Goal: Answer question/provide support: Share knowledge or assist other users

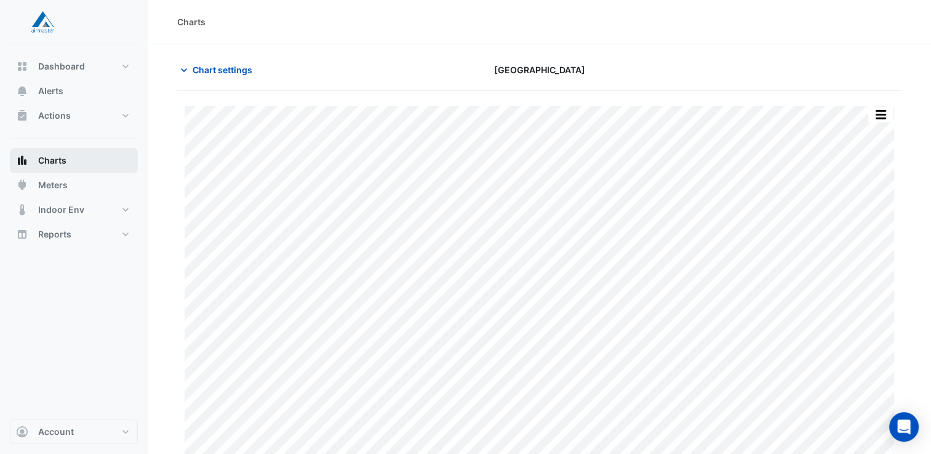
click at [48, 162] on span "Charts" at bounding box center [52, 160] width 28 height 12
click at [194, 68] on span "Chart settings" at bounding box center [223, 69] width 60 height 13
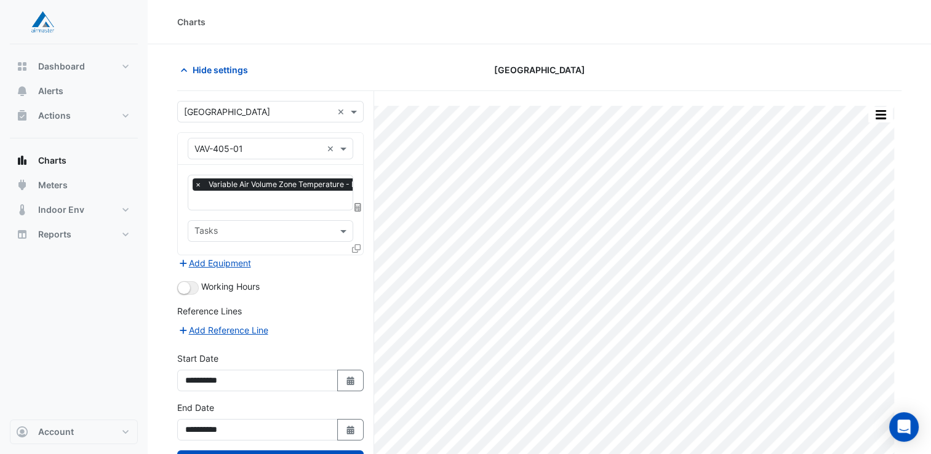
click at [264, 152] on input "text" at bounding box center [257, 149] width 127 height 13
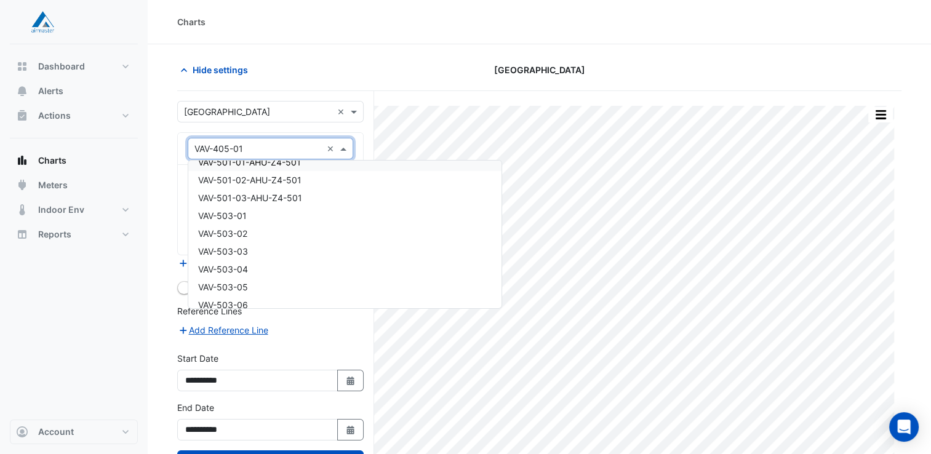
scroll to position [10117, 0]
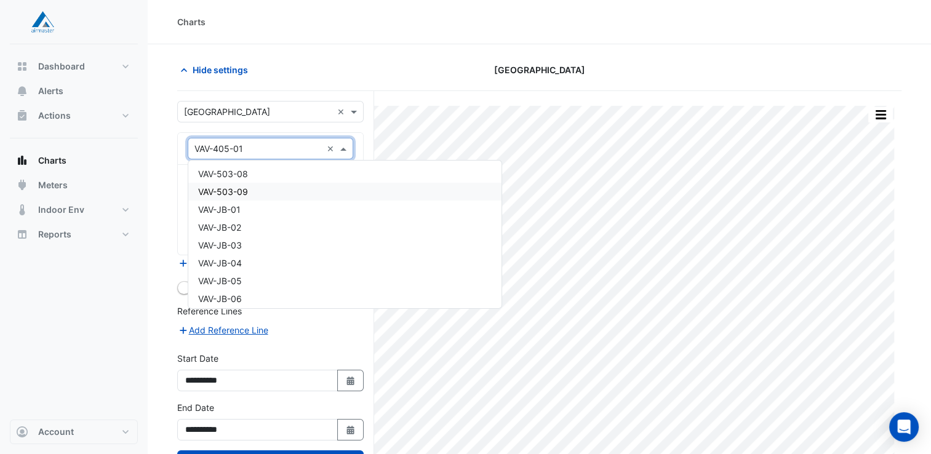
click at [254, 188] on div "VAV-503-09" at bounding box center [344, 192] width 313 height 18
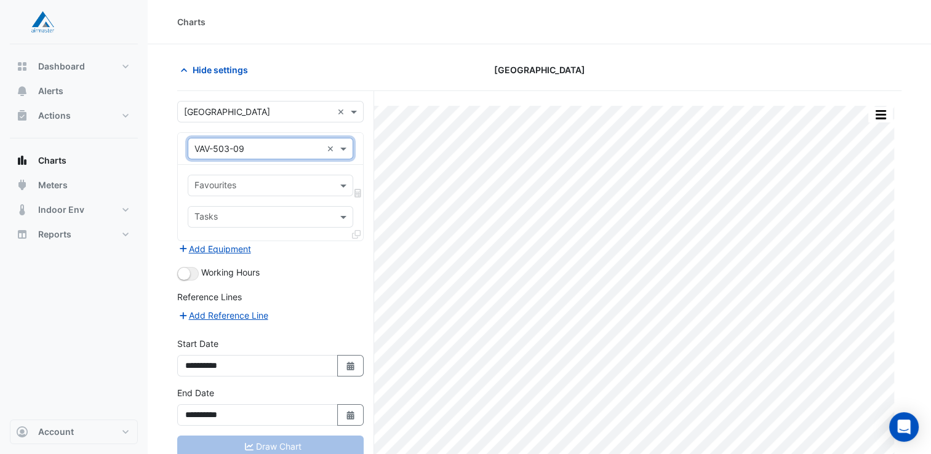
click at [260, 187] on input "text" at bounding box center [263, 186] width 138 height 13
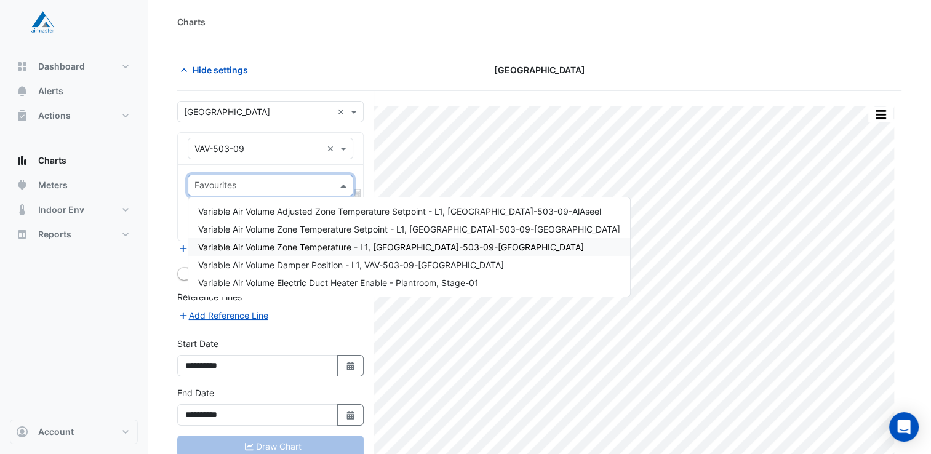
click at [327, 247] on span "Variable Air Volume Zone Temperature - L1, VAV-503-09-AlAseel" at bounding box center [391, 247] width 386 height 10
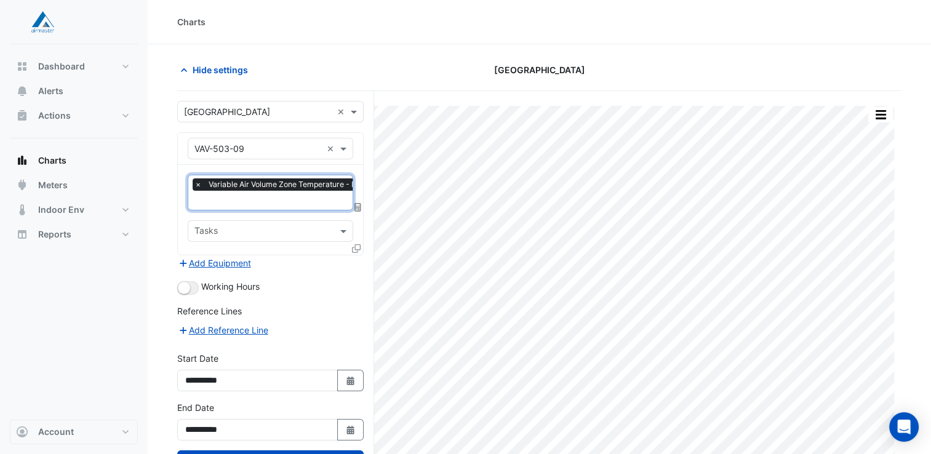
click at [315, 274] on form "**********" at bounding box center [270, 298] width 186 height 395
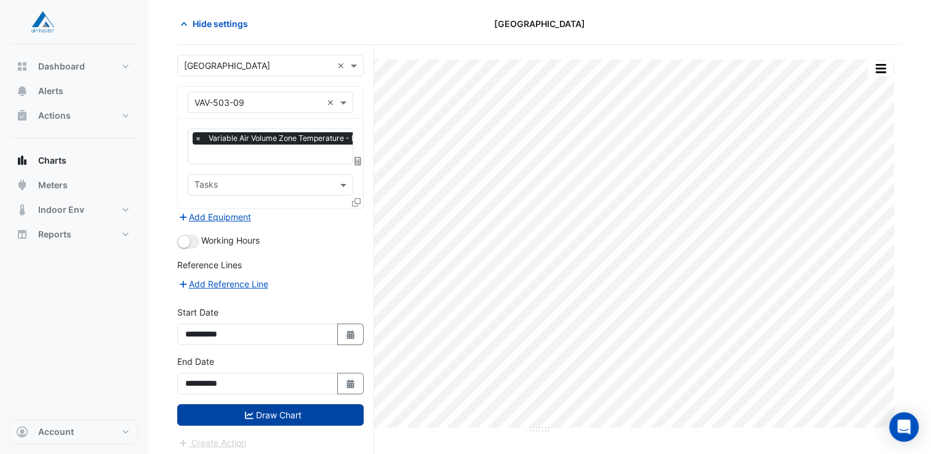
click at [325, 410] on button "Draw Chart" at bounding box center [270, 415] width 186 height 22
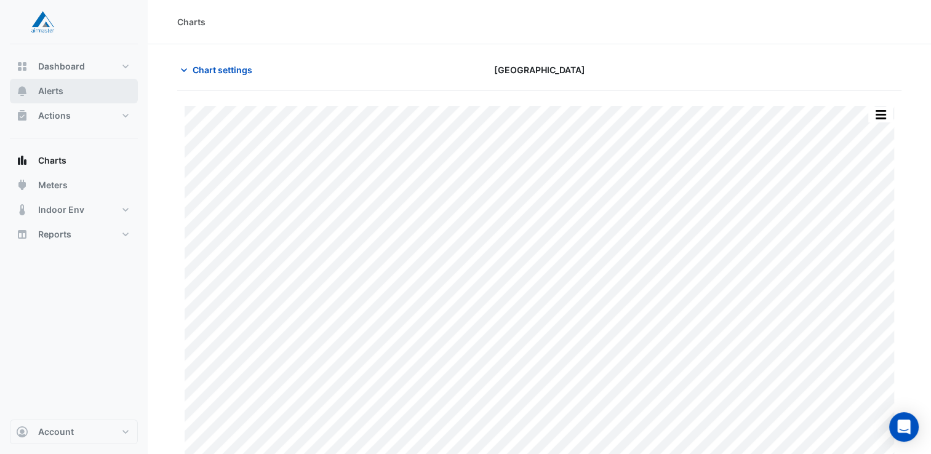
click at [64, 90] on button "Alerts" at bounding box center [74, 91] width 128 height 25
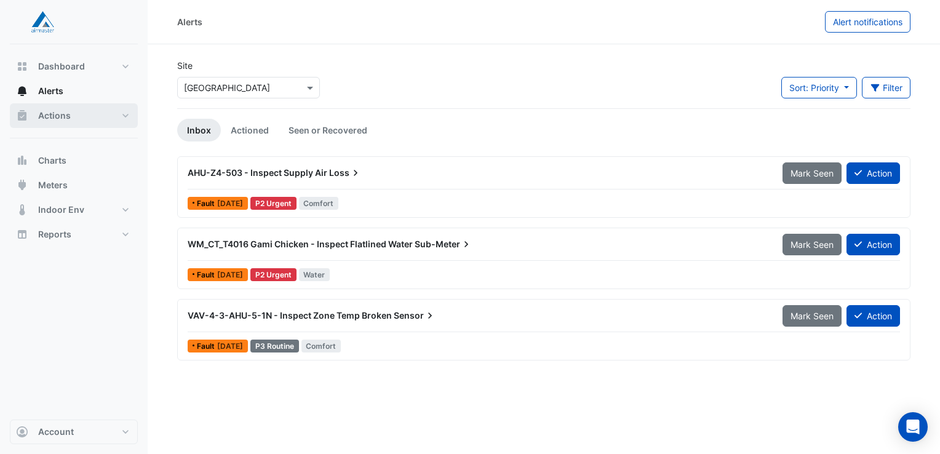
click at [67, 122] on button "Actions" at bounding box center [74, 115] width 128 height 25
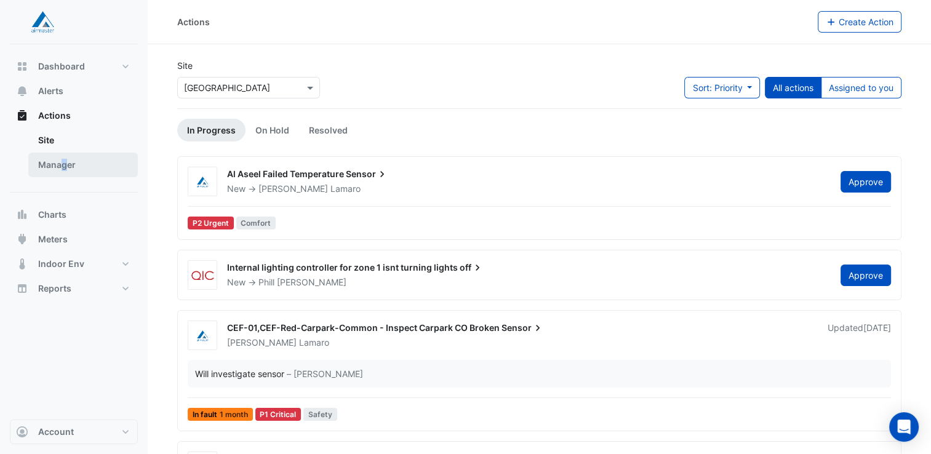
click at [60, 164] on link "Manager" at bounding box center [83, 165] width 110 height 25
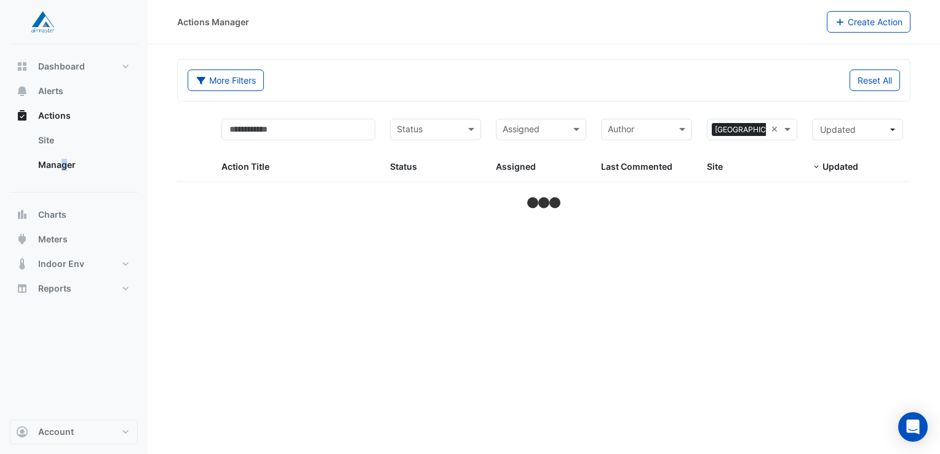
select select "**"
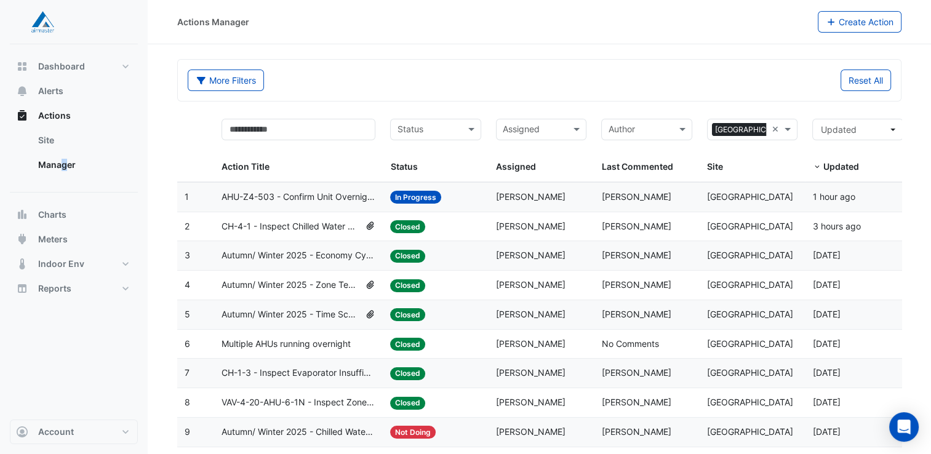
click at [564, 127] on input "text" at bounding box center [534, 131] width 63 height 14
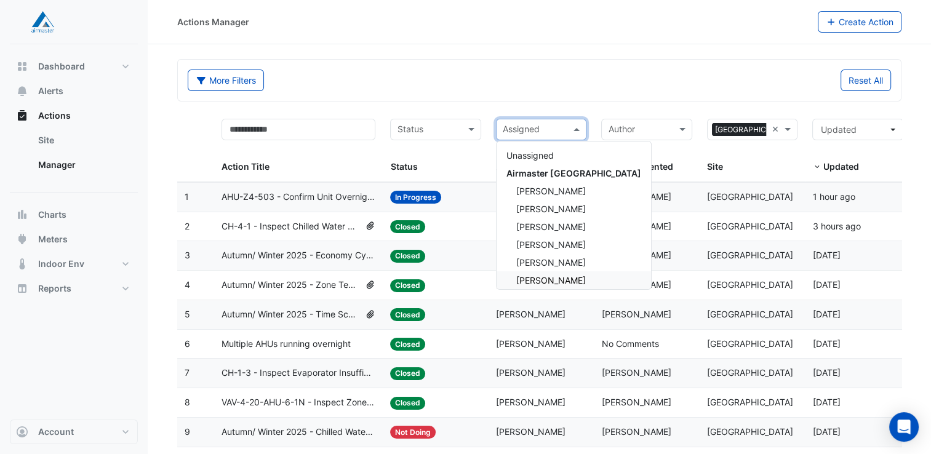
click at [535, 281] on span "[PERSON_NAME]" at bounding box center [551, 280] width 70 height 10
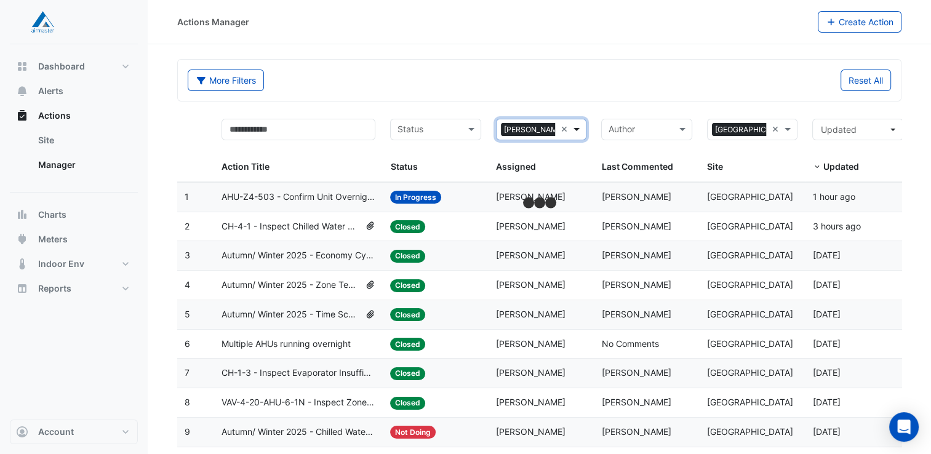
click at [570, 129] on span at bounding box center [577, 129] width 15 height 14
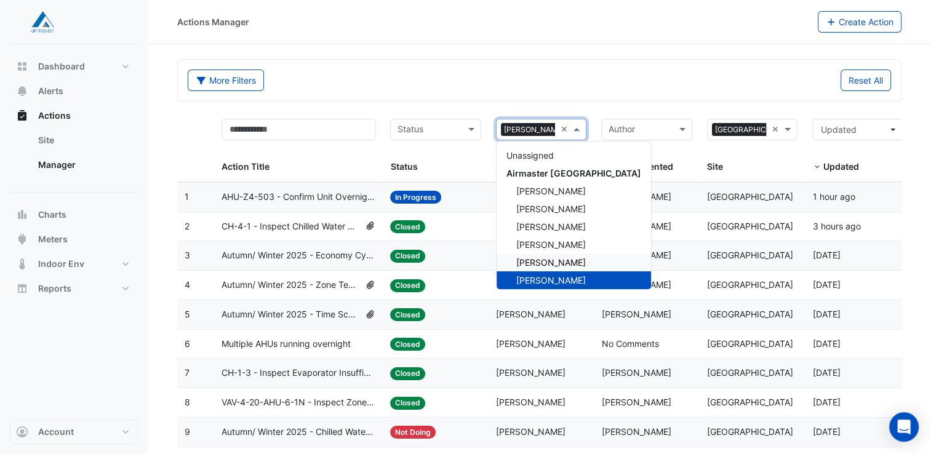
click at [541, 264] on span "[PERSON_NAME]" at bounding box center [551, 262] width 70 height 10
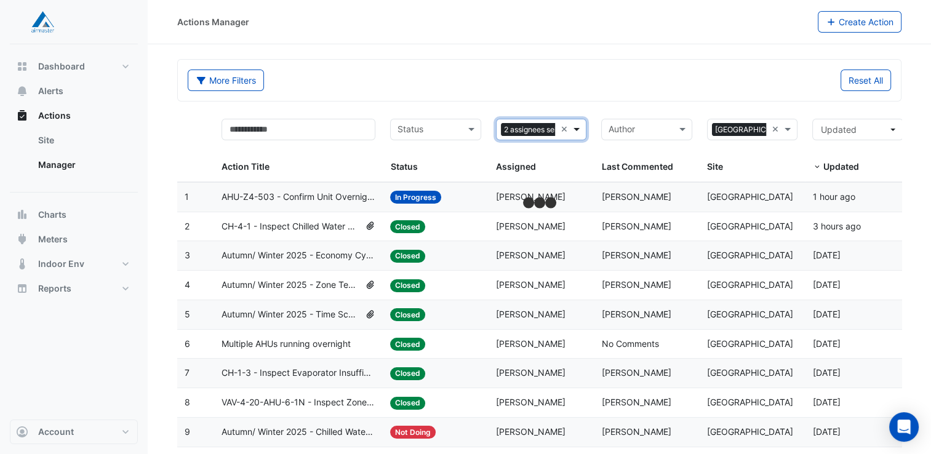
click at [581, 129] on span at bounding box center [577, 129] width 15 height 14
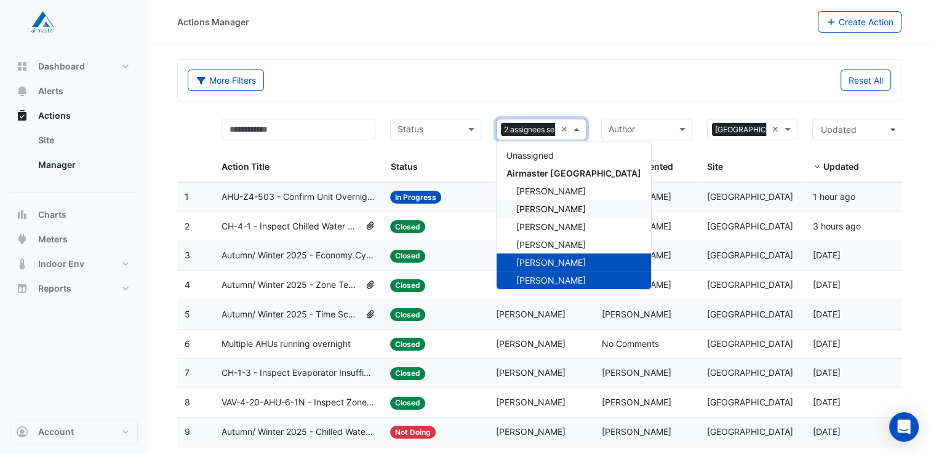
click at [562, 207] on span "[PERSON_NAME]" at bounding box center [551, 209] width 70 height 10
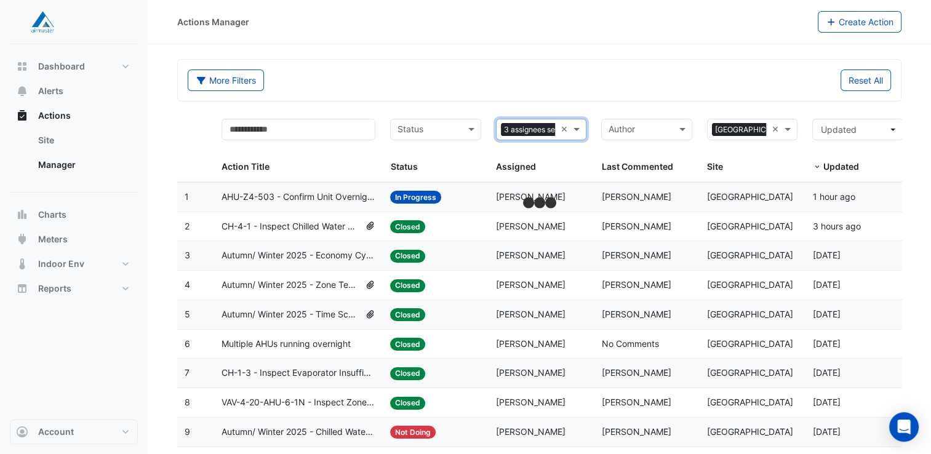
click at [569, 95] on div "More Filters Reset All" at bounding box center [539, 83] width 718 height 26
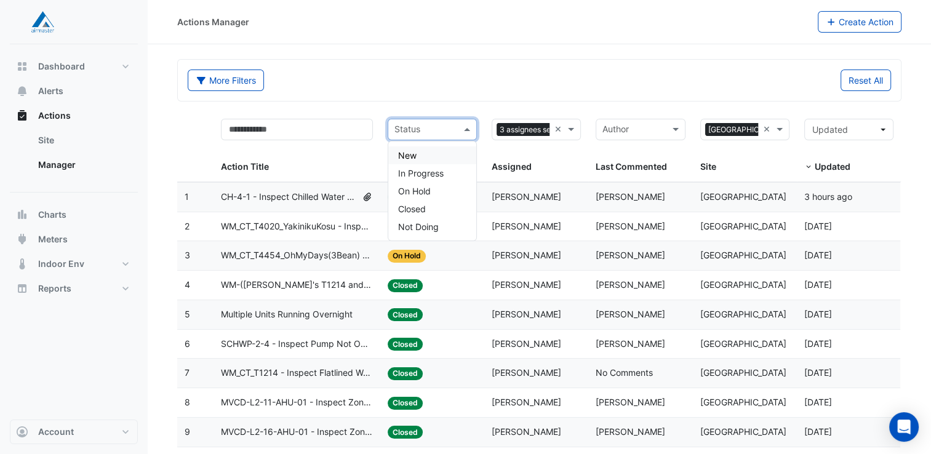
click at [454, 132] on input "text" at bounding box center [425, 131] width 62 height 14
click at [433, 158] on div "New" at bounding box center [432, 155] width 88 height 18
click at [463, 86] on div "More Filters" at bounding box center [359, 81] width 359 height 22
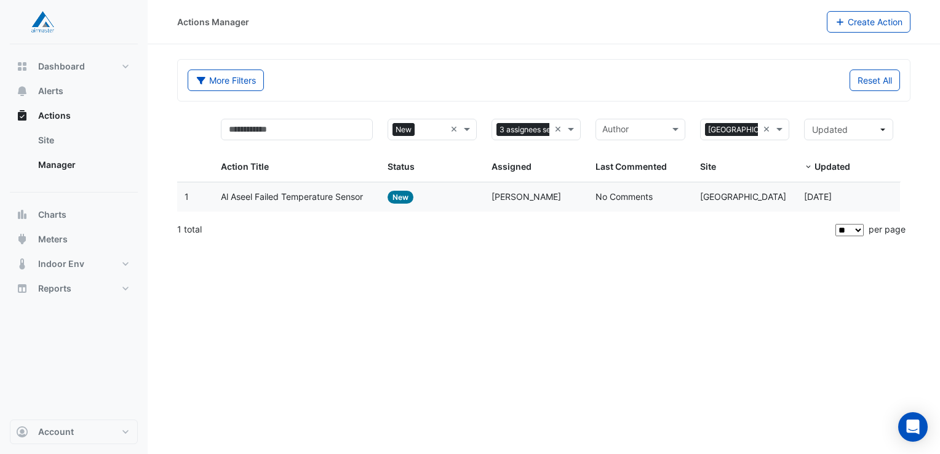
click at [354, 197] on span "Al Aseel Failed Temperature Sensor" at bounding box center [292, 197] width 142 height 14
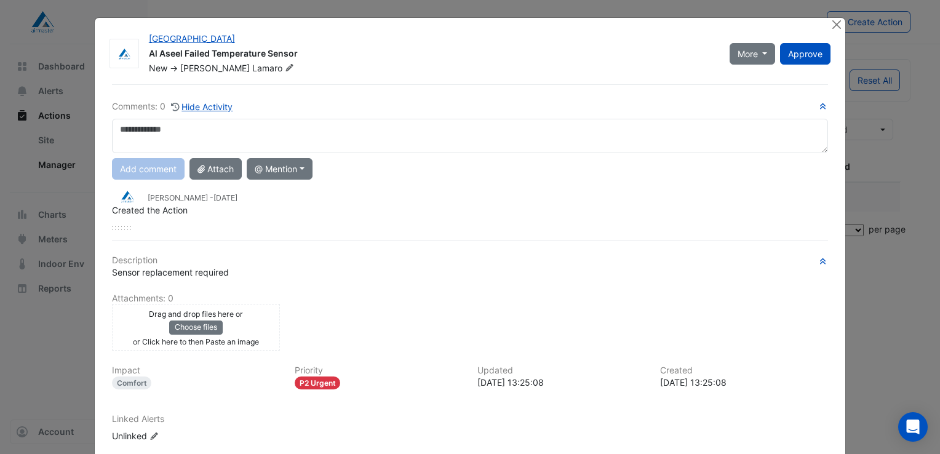
click at [229, 136] on textarea at bounding box center [470, 136] width 716 height 34
type textarea "**********"
click at [150, 169] on button "Add comment" at bounding box center [148, 169] width 73 height 22
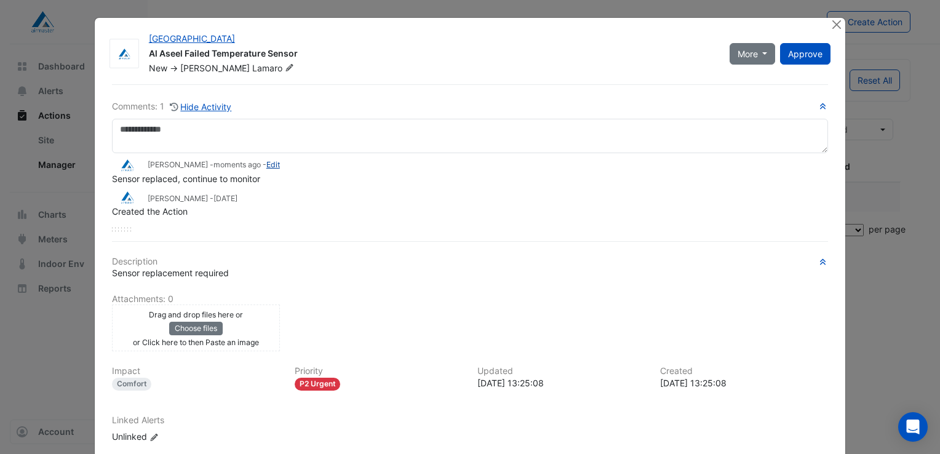
click at [266, 164] on link "Edit" at bounding box center [273, 164] width 14 height 9
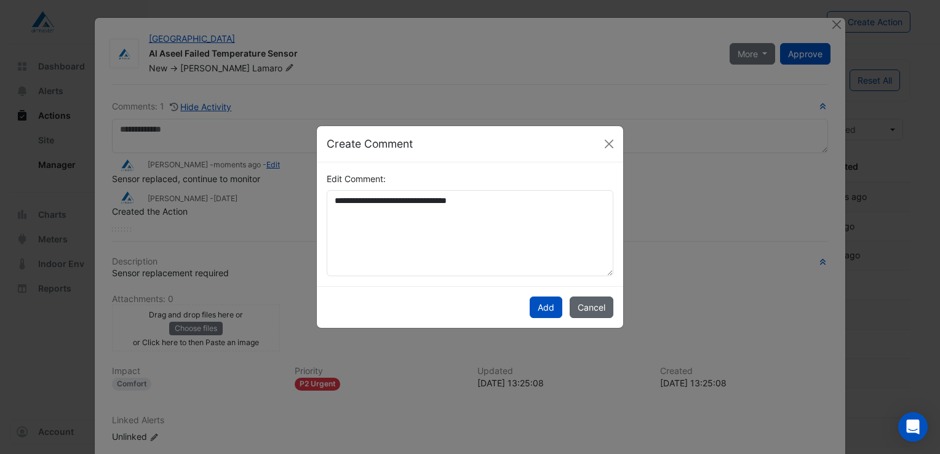
click at [593, 312] on button "Cancel" at bounding box center [592, 308] width 44 height 22
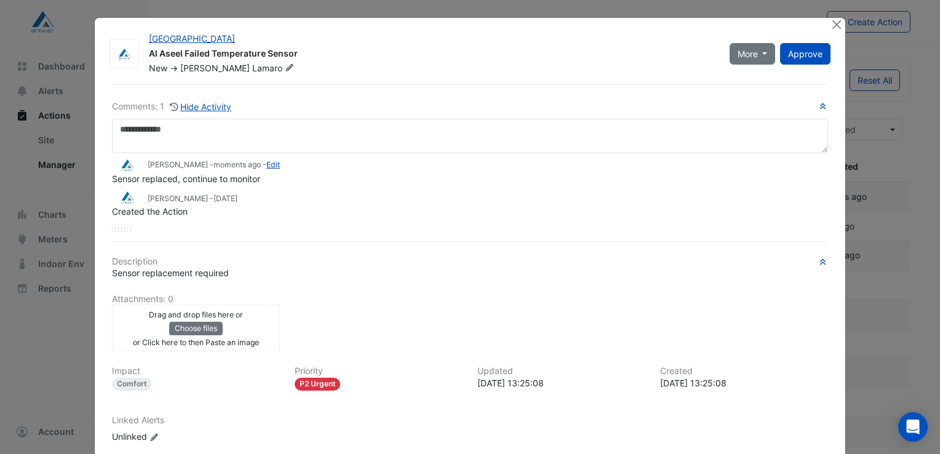
click at [332, 188] on div "Jon Forgan - moments ago - Edit Sensor replaced, continue to monitor Dane Lamar…" at bounding box center [470, 185] width 716 height 65
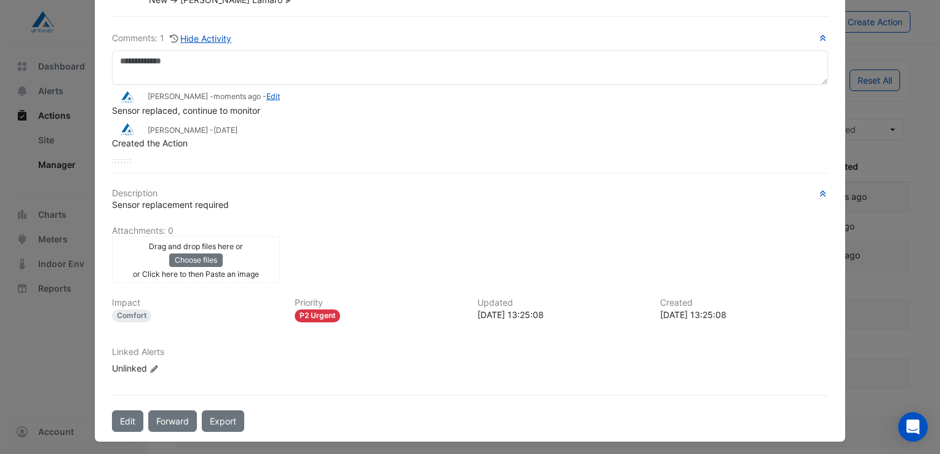
scroll to position [69, 0]
click at [184, 257] on button "Choose files" at bounding box center [196, 260] width 54 height 14
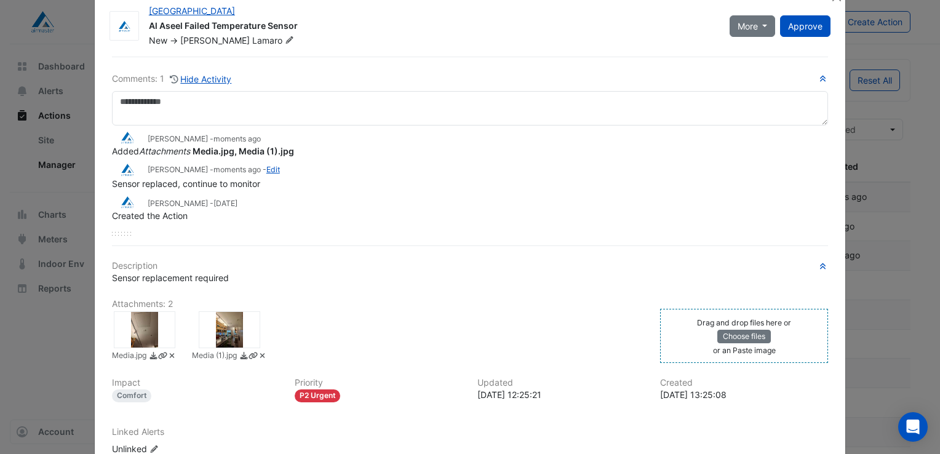
scroll to position [0, 0]
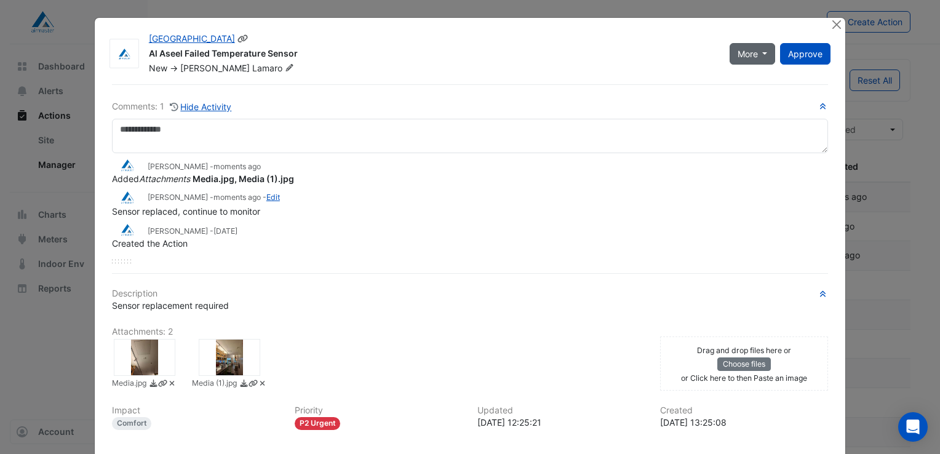
click at [741, 52] on span "More" at bounding box center [748, 53] width 20 height 13
click at [448, 177] on div "Added Attachments Media.jpg, Media (1).jpg" at bounding box center [470, 178] width 716 height 13
click at [833, 21] on button "Close" at bounding box center [836, 24] width 13 height 13
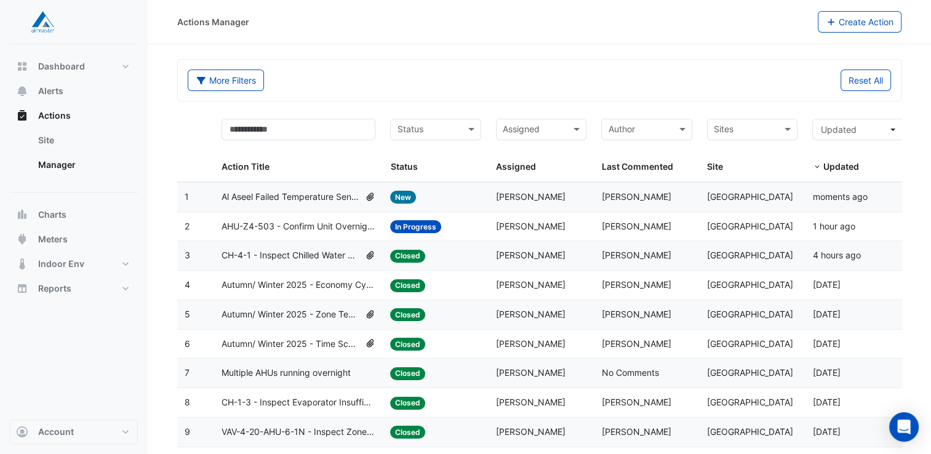
click at [331, 231] on span "AHU-Z4-503 - Confirm Unit Overnight Operation (Energy Waste)" at bounding box center [298, 227] width 154 height 14
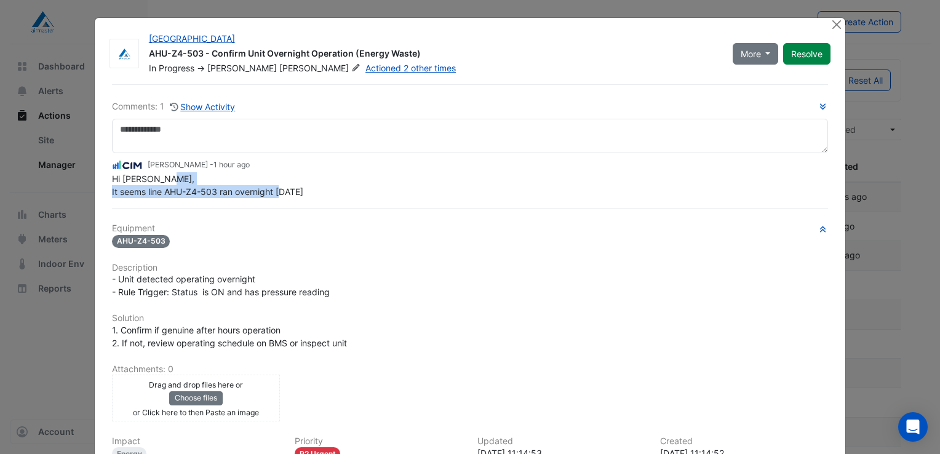
drag, startPoint x: 327, startPoint y: 215, endPoint x: 113, endPoint y: 195, distance: 215.1
click at [113, 195] on div "Hi [PERSON_NAME], It seems line AHU-Z4-503 ran overnight [DATE]" at bounding box center [470, 185] width 716 height 26
drag, startPoint x: 113, startPoint y: 195, endPoint x: 247, endPoint y: 175, distance: 135.0
click at [247, 175] on div "Hi [PERSON_NAME], It seems line AHU-Z4-503 ran overnight [DATE]" at bounding box center [470, 185] width 716 height 26
click at [219, 103] on button "Show Activity" at bounding box center [202, 107] width 67 height 14
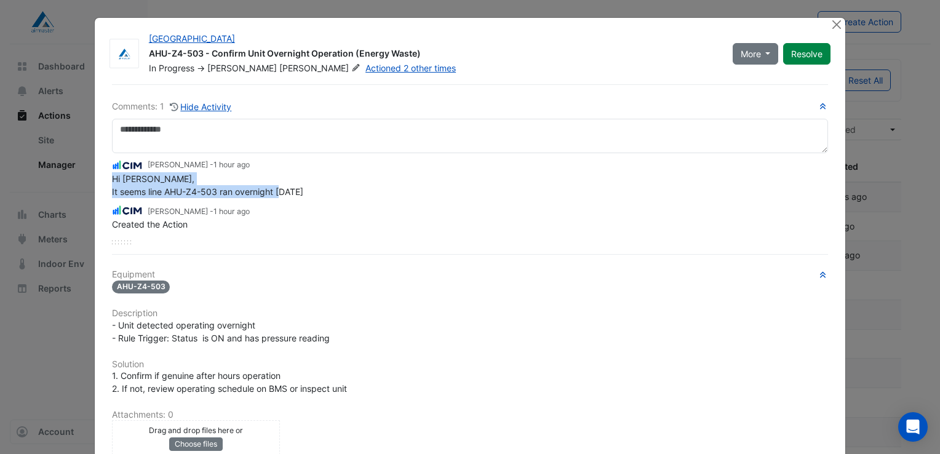
drag, startPoint x: 310, startPoint y: 191, endPoint x: 85, endPoint y: 176, distance: 225.7
click at [85, 176] on ngb-modal-window "Castle Towers AHU-Z4-503 - Confirm Unit Overnight Operation (Energy Waste) In P…" at bounding box center [470, 227] width 940 height 454
drag, startPoint x: 85, startPoint y: 176, endPoint x: 197, endPoint y: 179, distance: 112.0
click at [197, 179] on div "Hi [PERSON_NAME], It seems line AHU-Z4-503 ran overnight [DATE]" at bounding box center [470, 185] width 716 height 26
click at [241, 177] on div "Hi [PERSON_NAME], It seems line AHU-Z4-503 ran overnight [DATE]" at bounding box center [470, 185] width 716 height 26
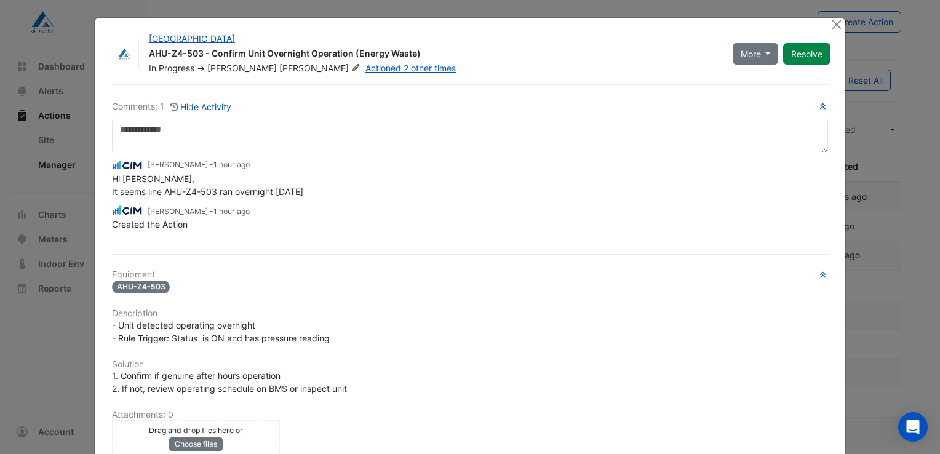
click at [194, 219] on div "Created the Action" at bounding box center [470, 224] width 716 height 13
click at [756, 58] on span "More" at bounding box center [751, 53] width 20 height 13
click at [758, 54] on button "More" at bounding box center [756, 54] width 46 height 22
click at [546, 48] on div "AHU-Z4-503 - Confirm Unit Overnight Operation (Energy Waste)" at bounding box center [433, 54] width 569 height 15
click at [365, 65] on link "Actioned 2 other times" at bounding box center [410, 68] width 90 height 10
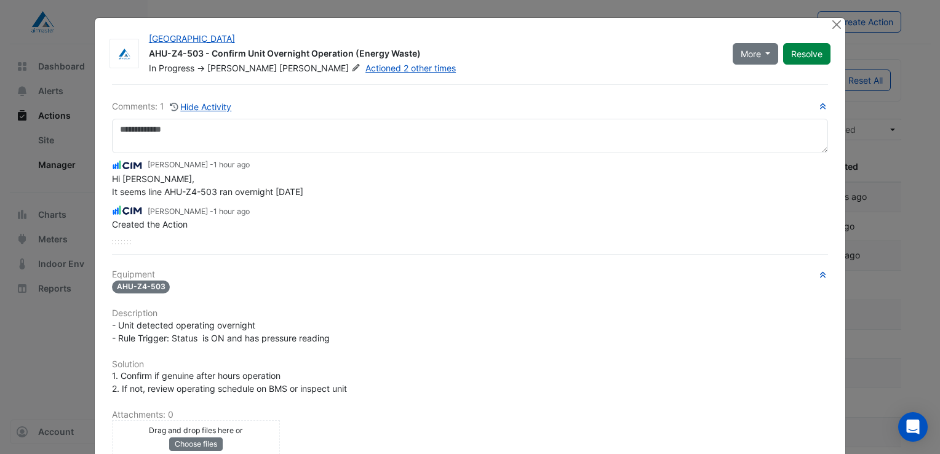
click at [365, 63] on link "Actioned 2 other times" at bounding box center [410, 68] width 90 height 10
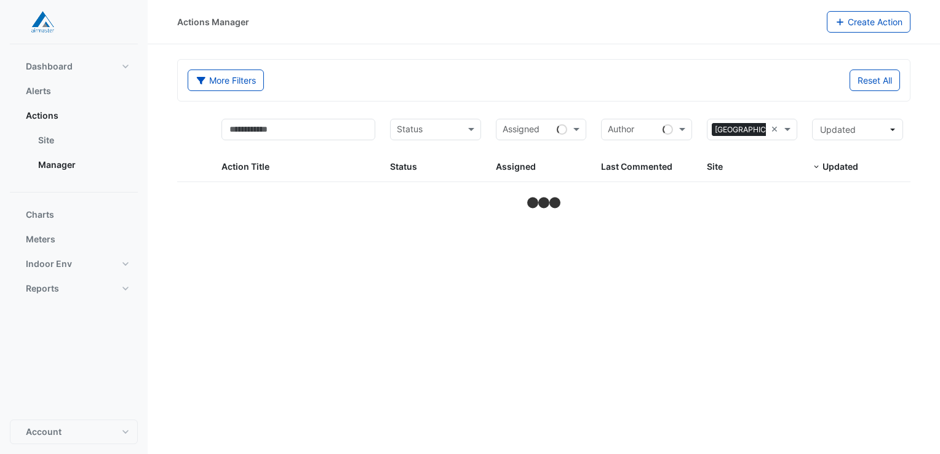
select select "**"
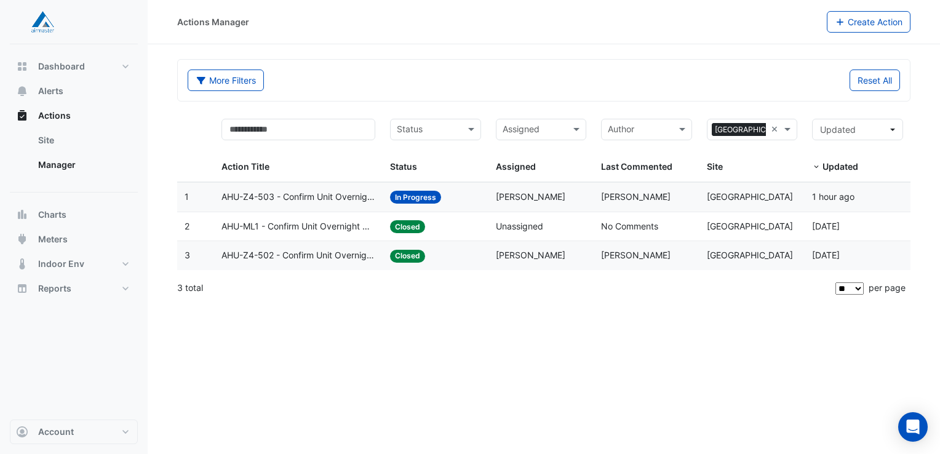
click at [337, 253] on span "AHU-Z4-502 - Confirm Unit Overnight Operation" at bounding box center [298, 256] width 154 height 14
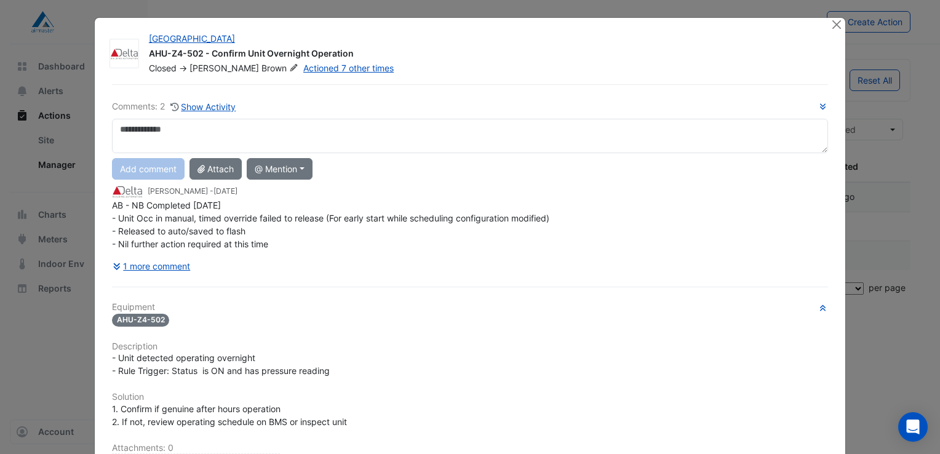
click at [360, 250] on div "Comments: 2 Show Activity Add comment Attach @ Mention Airmaster [GEOGRAPHIC_DA…" at bounding box center [470, 188] width 716 height 177
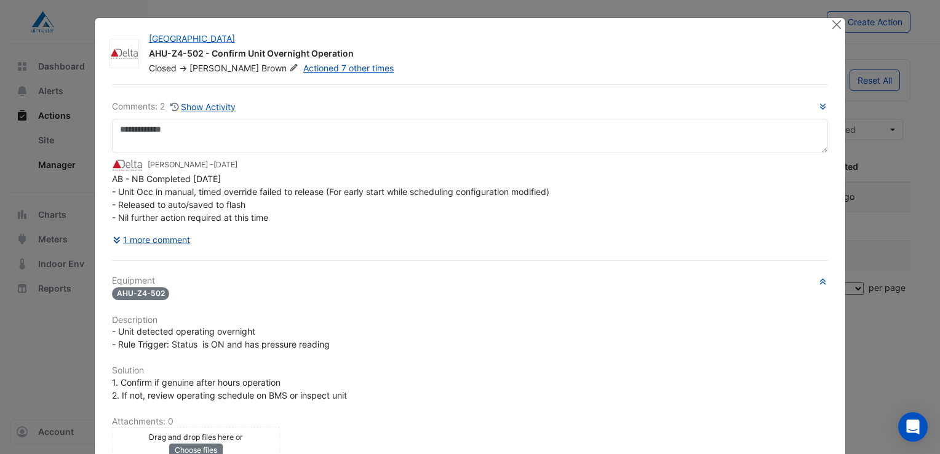
click at [142, 238] on button "1 more comment" at bounding box center [151, 240] width 79 height 22
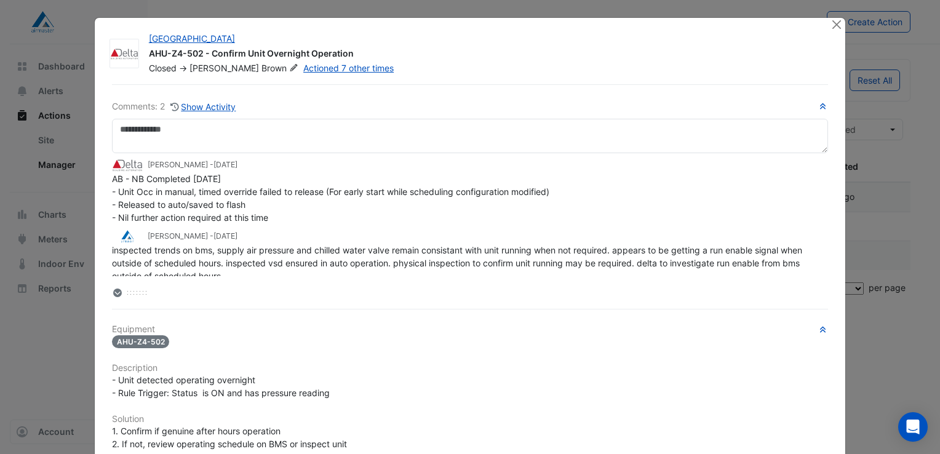
click at [113, 291] on icon at bounding box center [117, 293] width 9 height 9
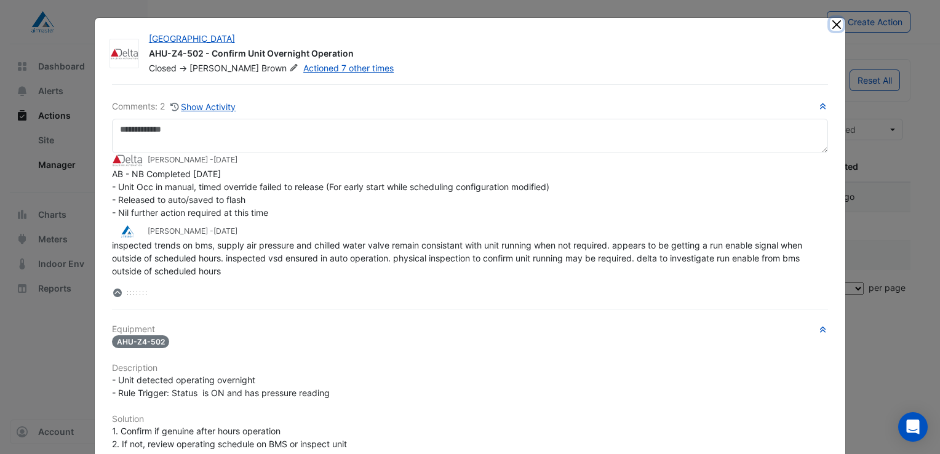
click at [832, 26] on button "Close" at bounding box center [836, 24] width 13 height 13
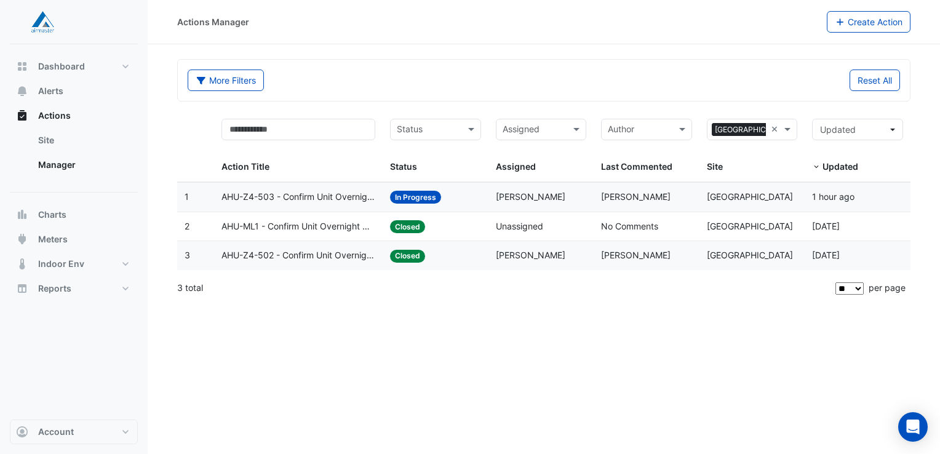
click at [558, 134] on input "text" at bounding box center [534, 131] width 63 height 14
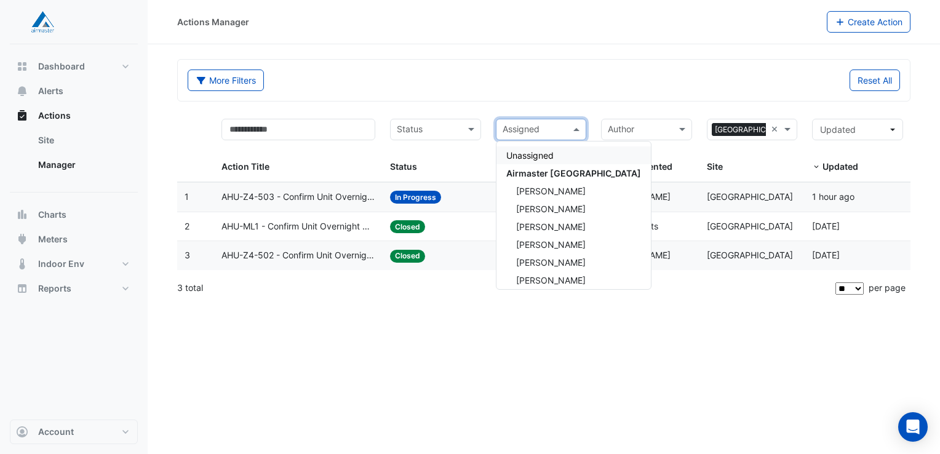
drag, startPoint x: 557, startPoint y: 130, endPoint x: 541, endPoint y: 119, distance: 19.5
click at [557, 129] on input "text" at bounding box center [534, 131] width 63 height 14
click at [459, 77] on div "More Filters" at bounding box center [362, 81] width 364 height 22
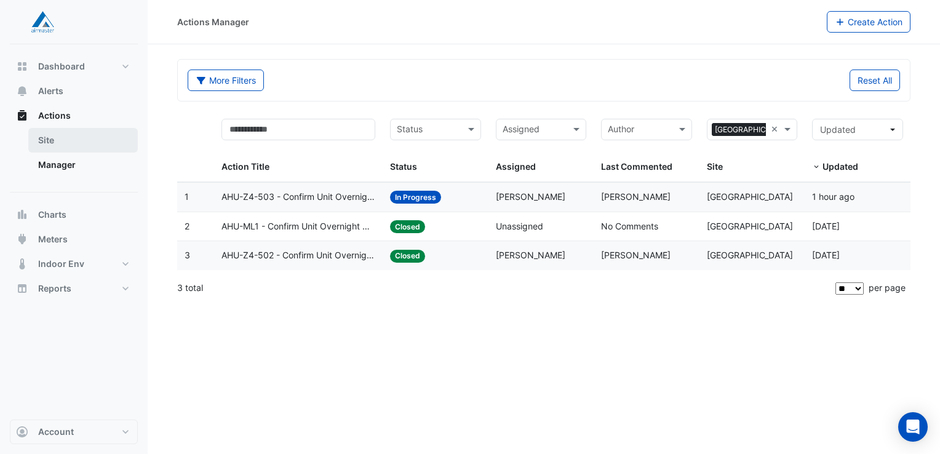
click at [39, 143] on link "Site" at bounding box center [83, 140] width 110 height 25
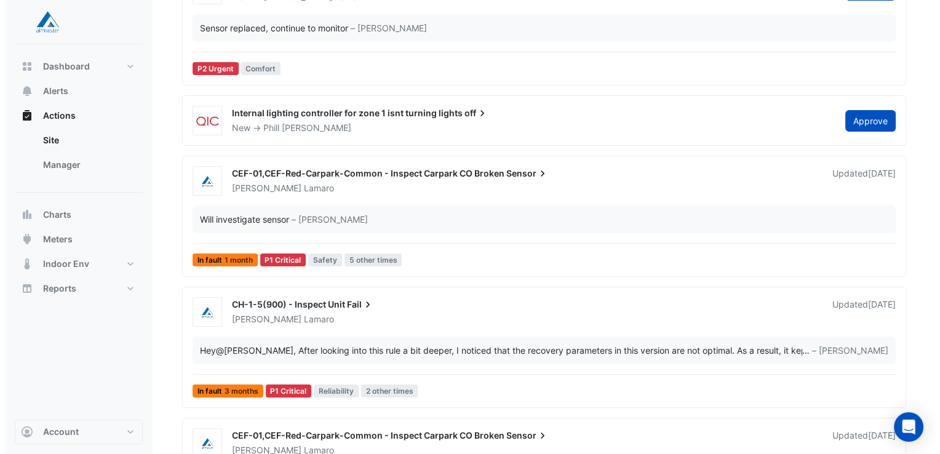
scroll to position [308, 0]
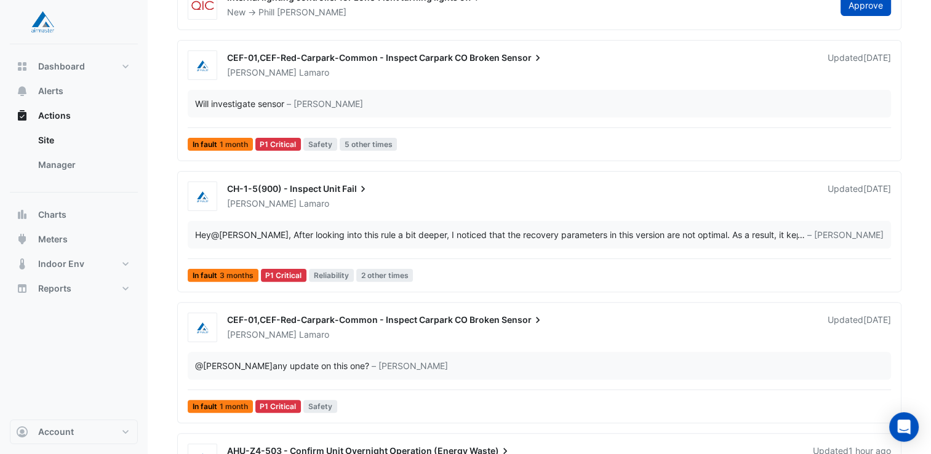
click at [463, 233] on div "Hey @[PERSON_NAME] , After looking into this rule a bit deeper, I noticed that …" at bounding box center [496, 234] width 602 height 13
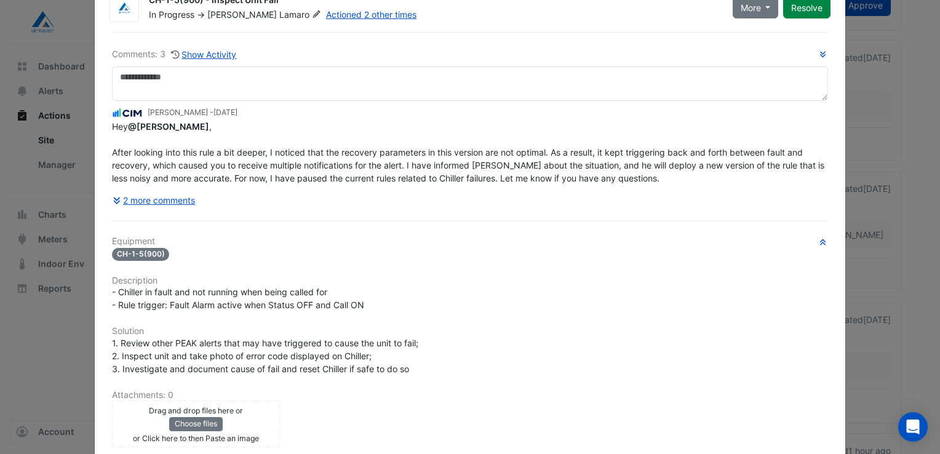
scroll to position [62, 0]
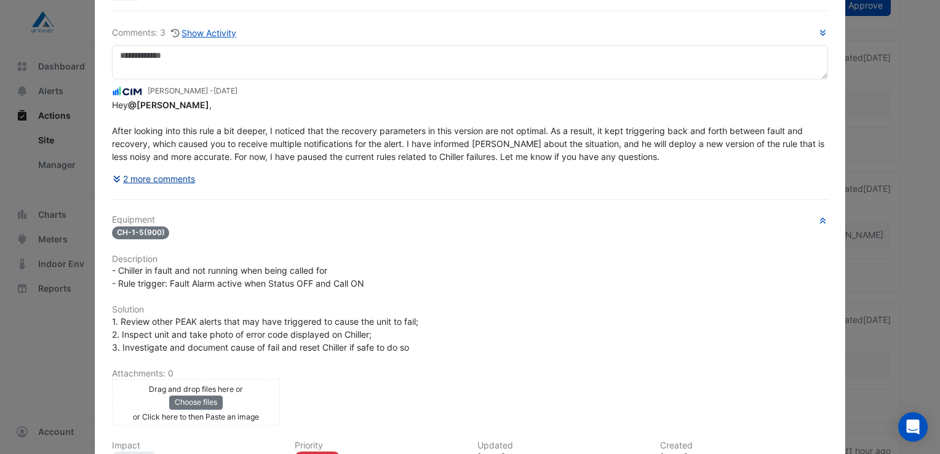
click at [151, 178] on button "2 more comments" at bounding box center [154, 179] width 84 height 22
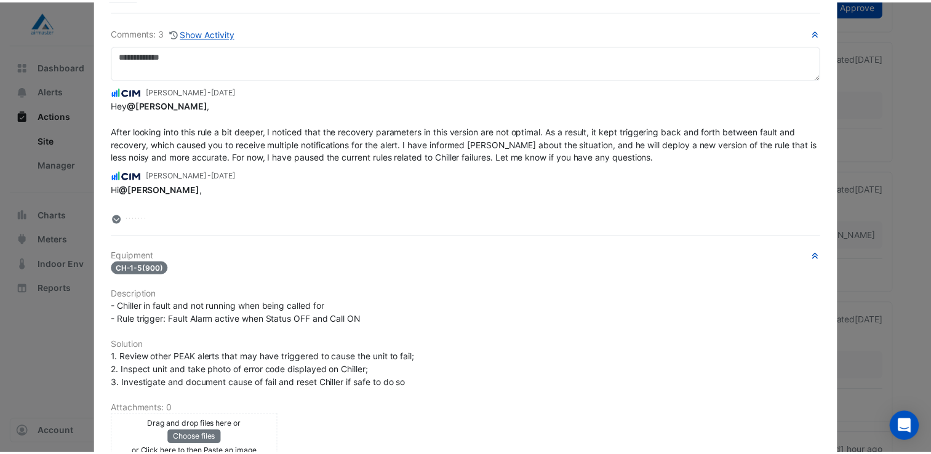
scroll to position [0, 0]
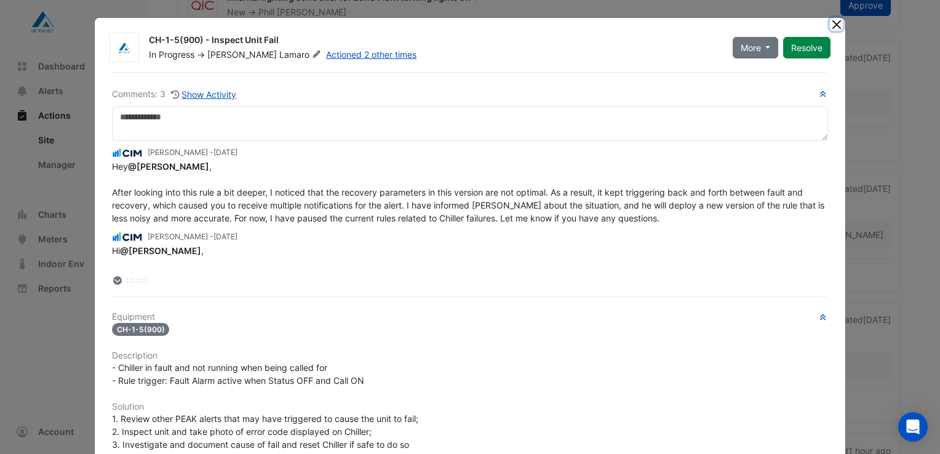
click at [833, 25] on button "Close" at bounding box center [836, 24] width 13 height 13
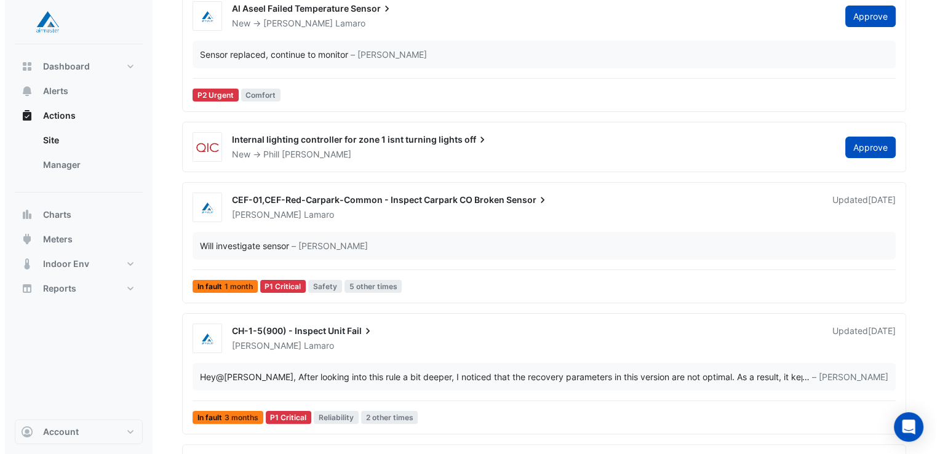
scroll to position [185, 0]
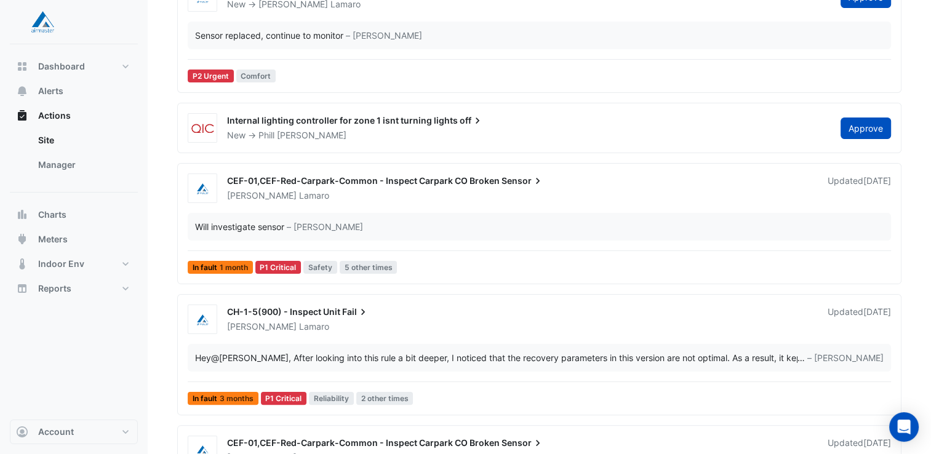
click at [505, 181] on span "Sensor" at bounding box center [522, 181] width 42 height 12
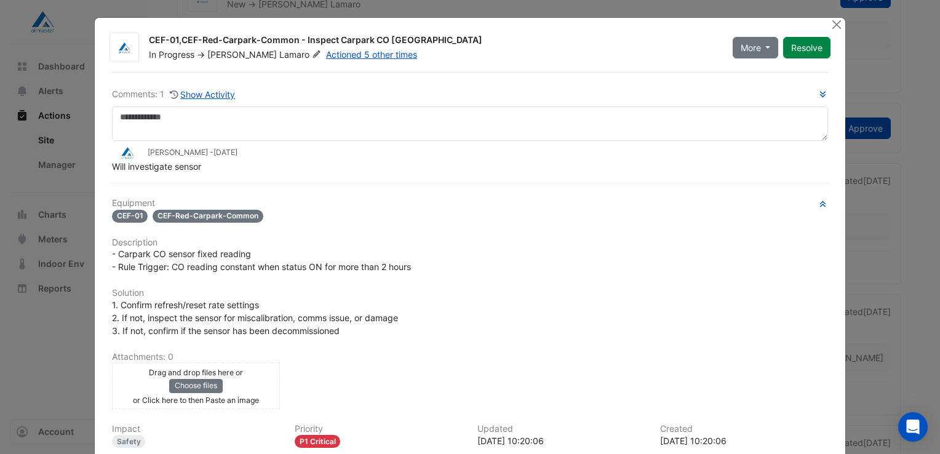
click at [340, 160] on div "Will investigate sensor" at bounding box center [470, 166] width 716 height 13
click at [834, 20] on button "Close" at bounding box center [836, 24] width 13 height 13
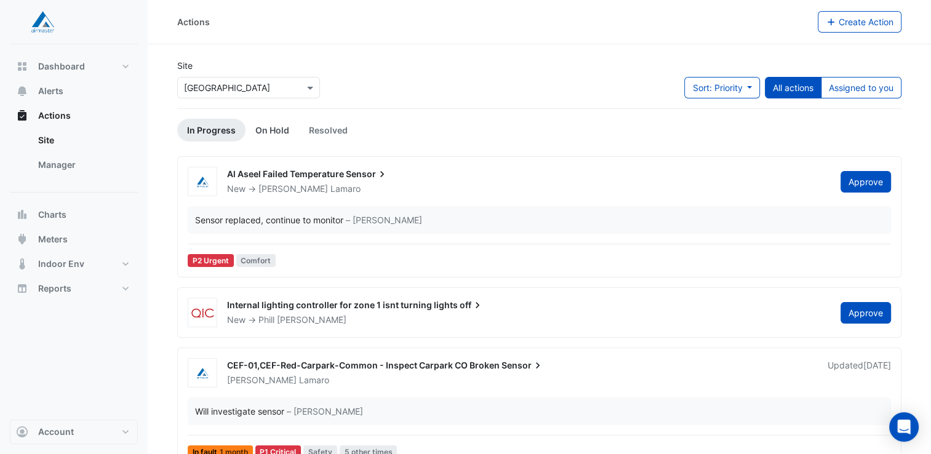
click at [278, 131] on link "On Hold" at bounding box center [272, 130] width 54 height 23
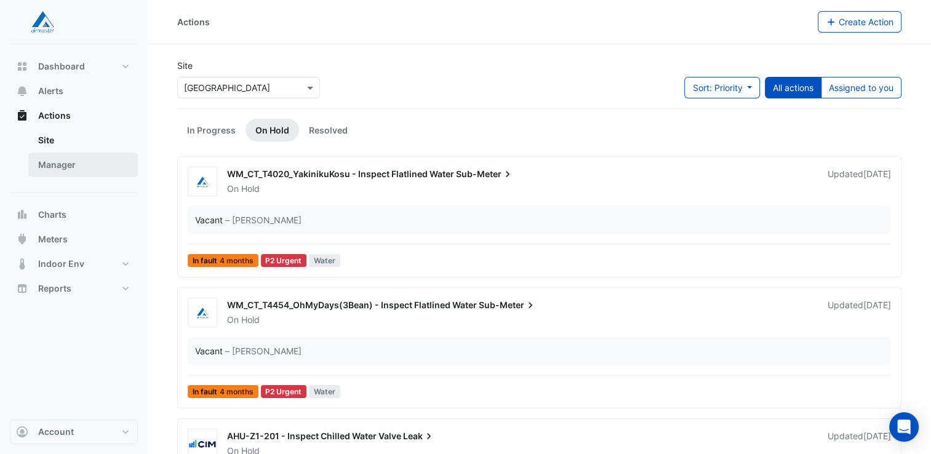
click at [60, 161] on link "Manager" at bounding box center [83, 165] width 110 height 25
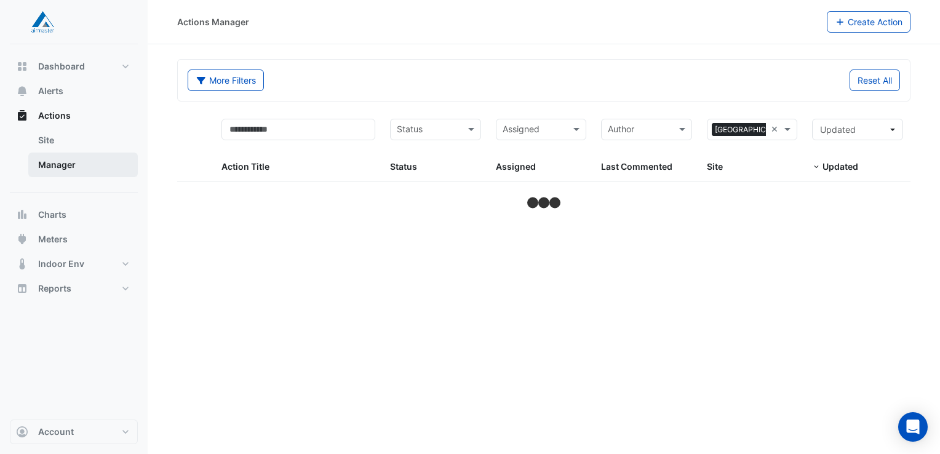
select select "**"
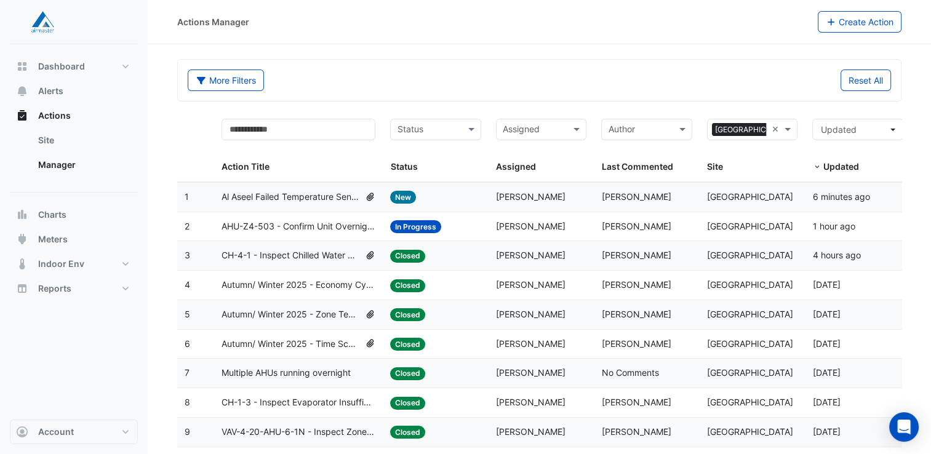
click at [551, 128] on input "text" at bounding box center [534, 131] width 63 height 14
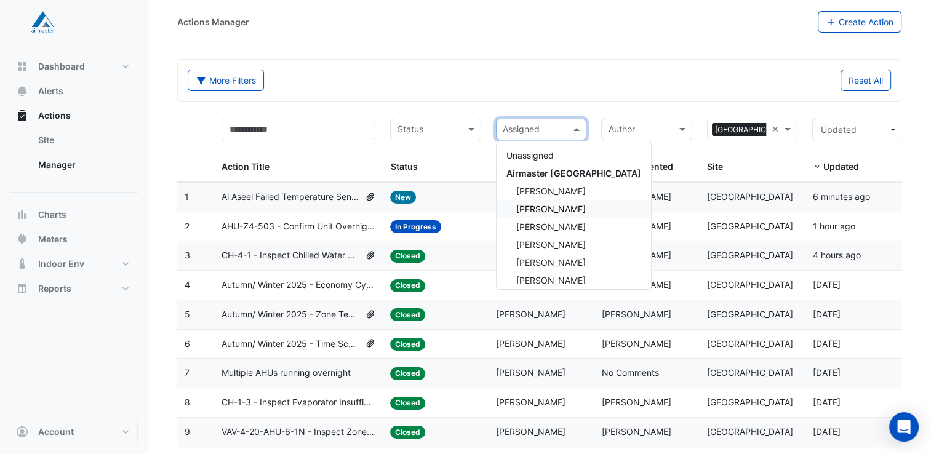
click at [551, 211] on span "[PERSON_NAME]" at bounding box center [551, 209] width 70 height 10
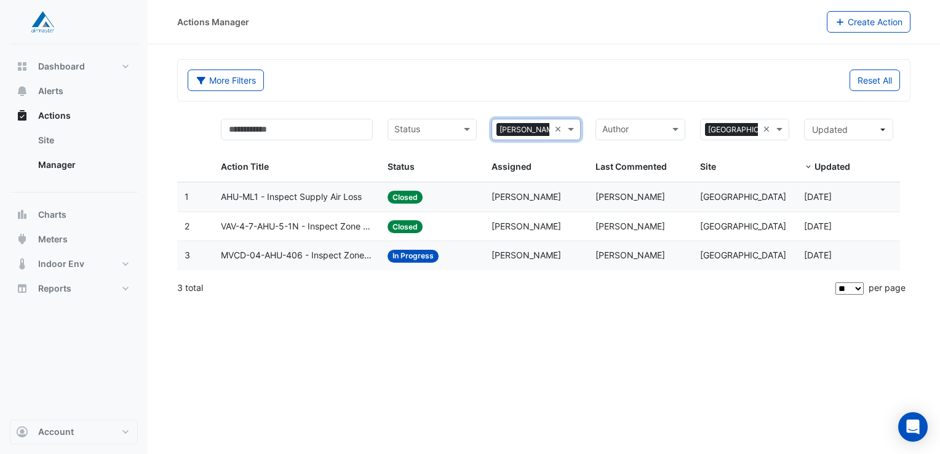
click at [519, 75] on div "More Filters" at bounding box center [362, 81] width 364 height 22
click at [322, 257] on span "MVCD-04-AHU-406 - Inspect Zone Temp Broken Sensor" at bounding box center [297, 256] width 152 height 14
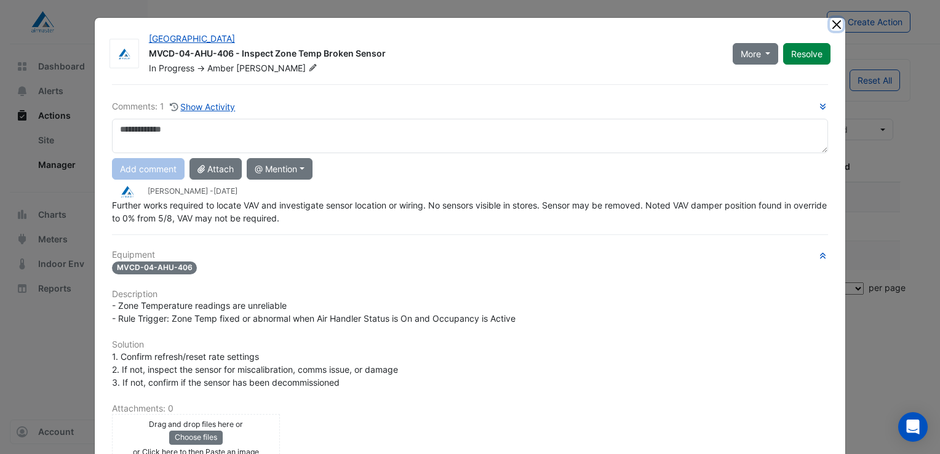
click at [834, 23] on button "Close" at bounding box center [836, 24] width 13 height 13
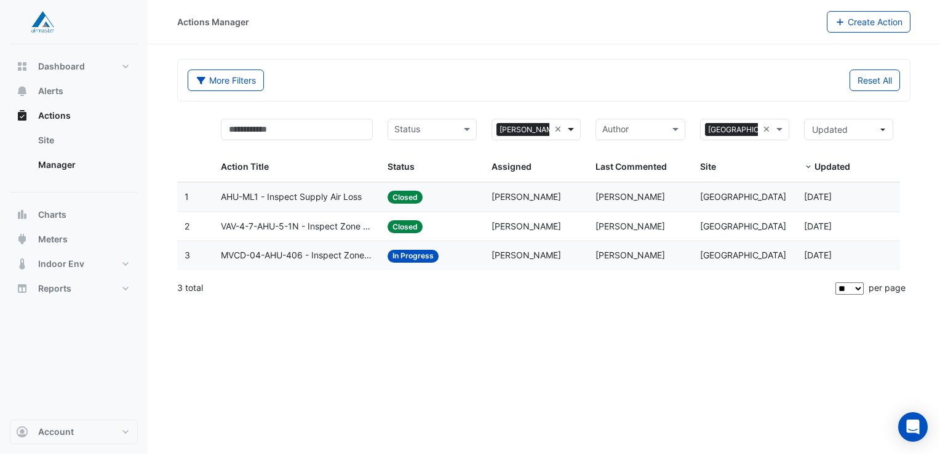
click at [569, 127] on span at bounding box center [572, 129] width 15 height 14
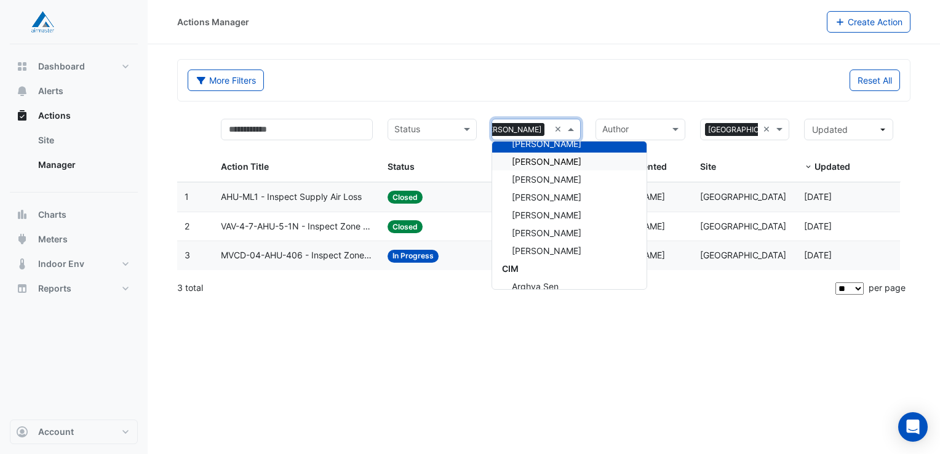
scroll to position [123, 0]
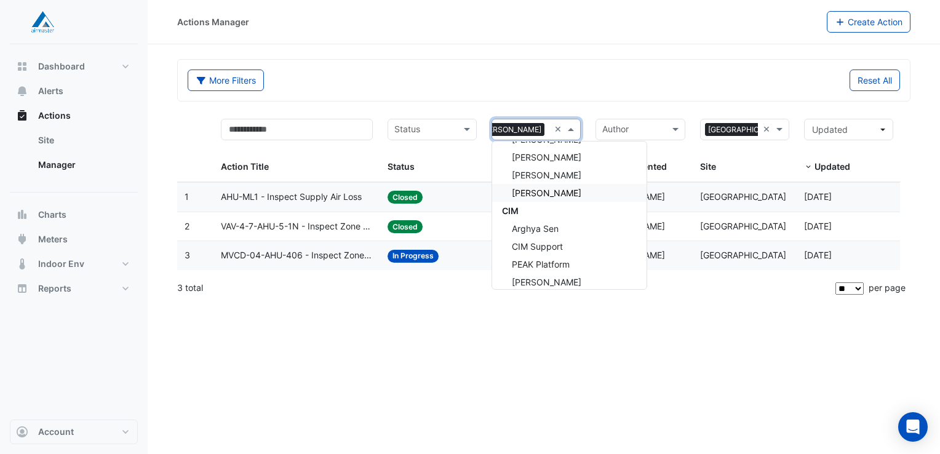
click at [551, 194] on span "[PERSON_NAME]" at bounding box center [547, 193] width 70 height 10
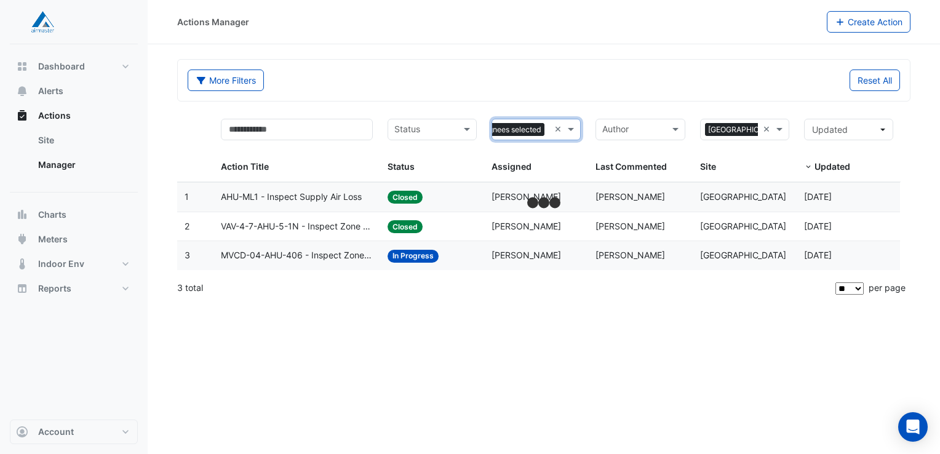
scroll to position [0, 31]
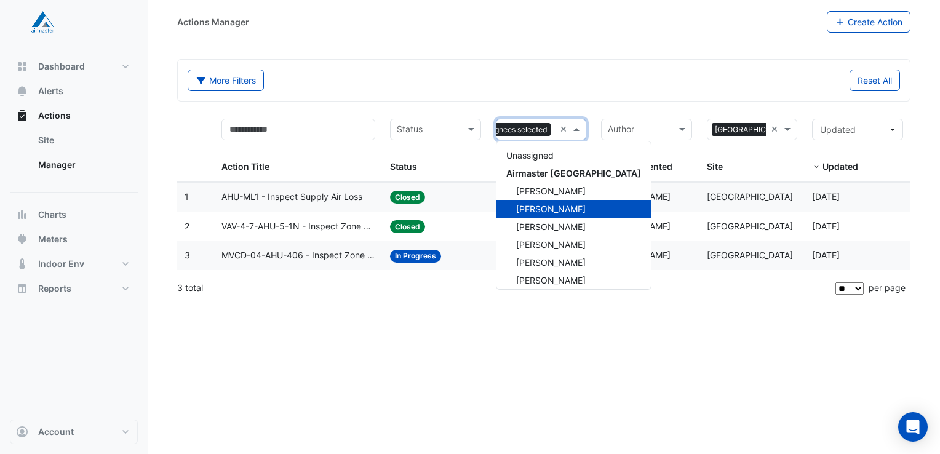
click at [576, 129] on span at bounding box center [577, 129] width 15 height 14
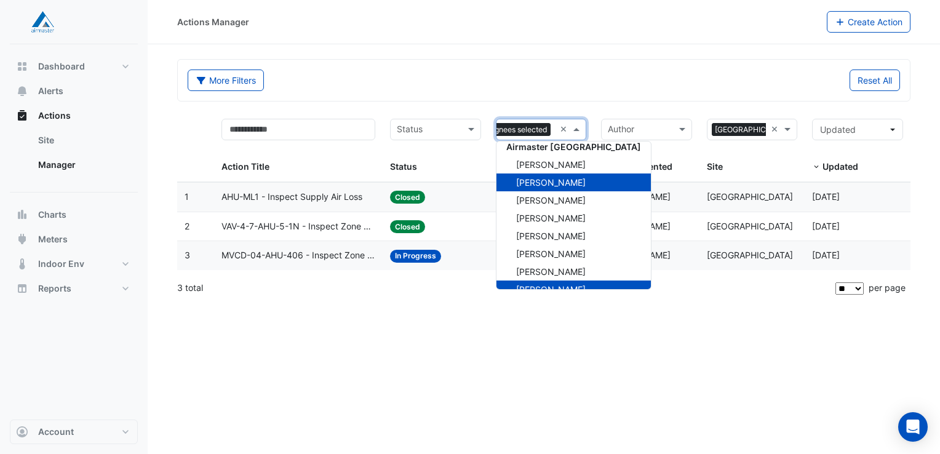
scroll to position [26, 0]
click at [541, 273] on span "[PERSON_NAME]" at bounding box center [551, 272] width 70 height 10
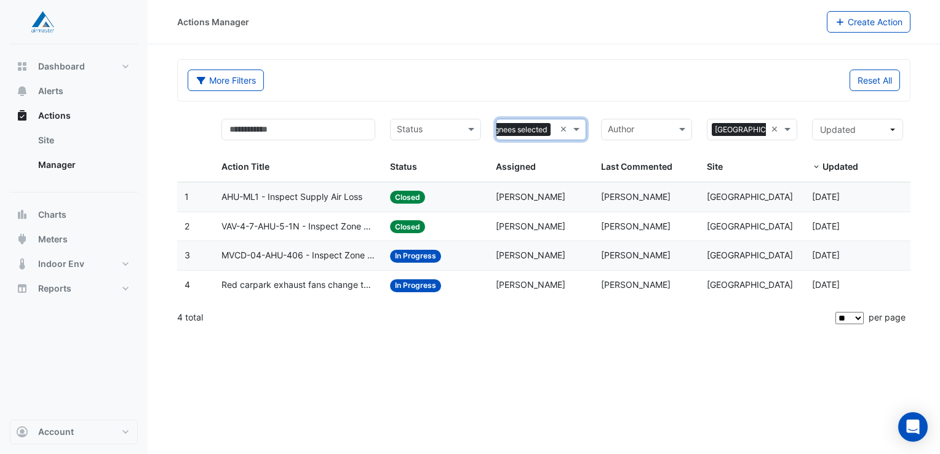
click at [313, 285] on span "Red carpark exhaust fans change to variable speed" at bounding box center [298, 285] width 154 height 14
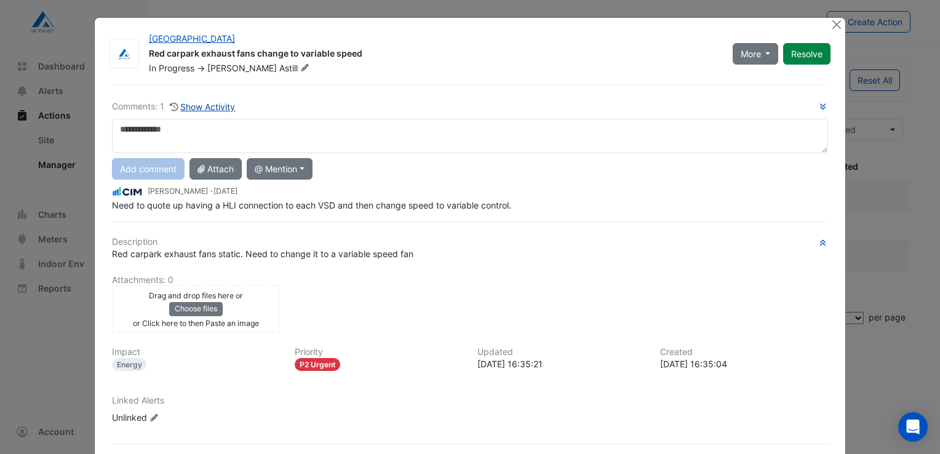
click at [188, 105] on button "Show Activity" at bounding box center [202, 107] width 67 height 14
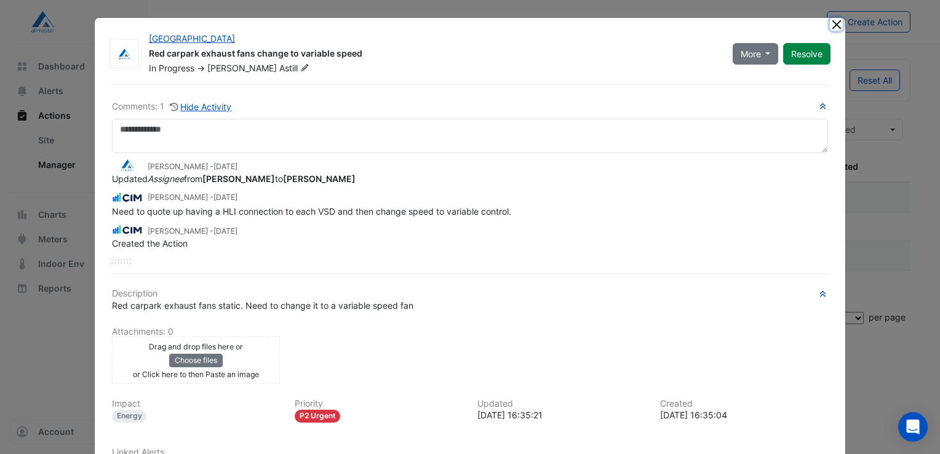
click at [830, 22] on button "Close" at bounding box center [836, 24] width 13 height 13
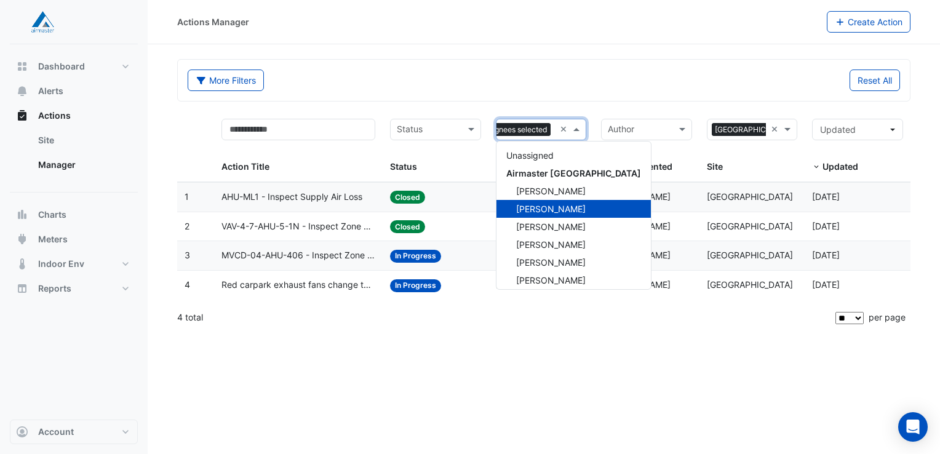
click at [576, 129] on span at bounding box center [577, 129] width 15 height 14
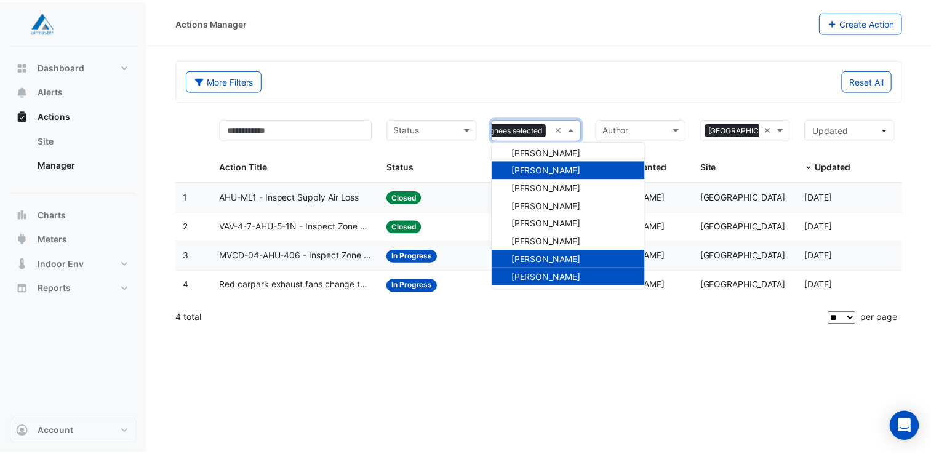
scroll to position [62, 0]
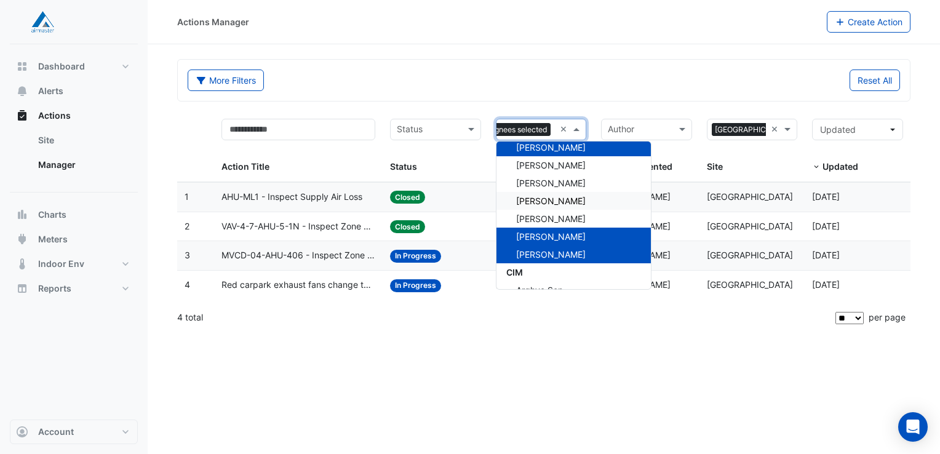
click at [556, 201] on span "[PERSON_NAME]" at bounding box center [551, 201] width 70 height 10
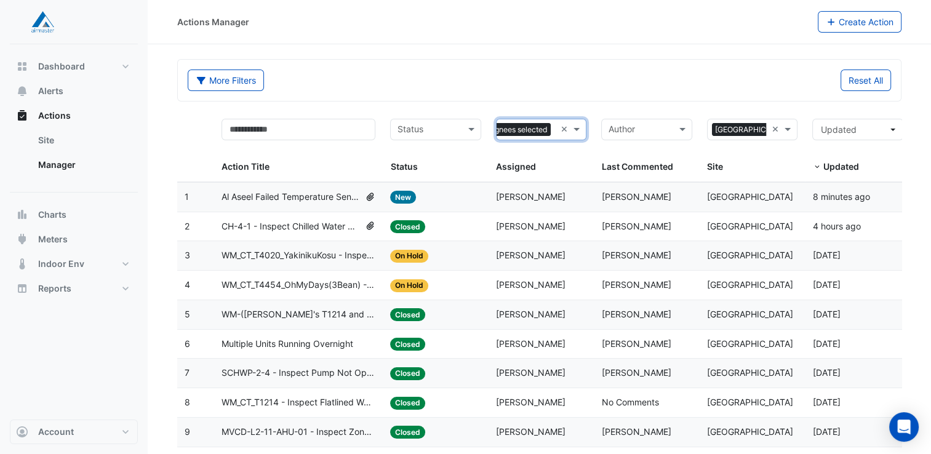
click at [327, 225] on span "CH-4-1 - Inspect Chilled Water Return Temp Broken Sensor" at bounding box center [290, 227] width 138 height 14
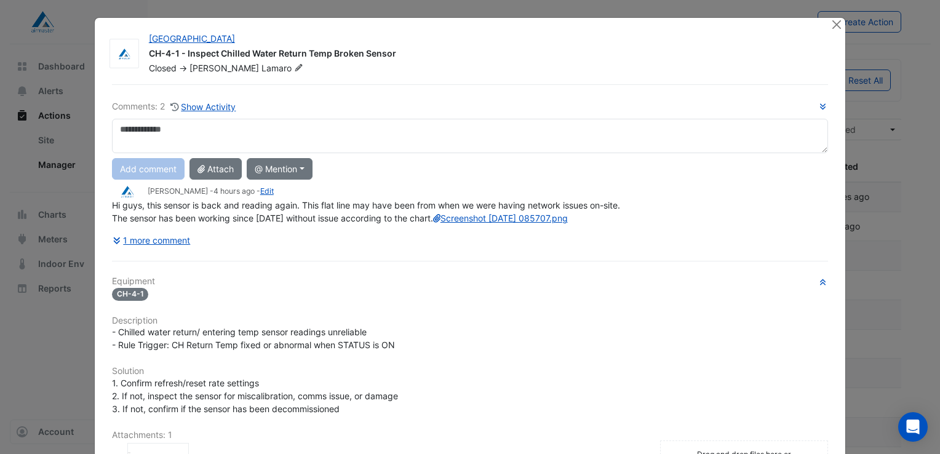
click at [307, 225] on div "Hi guys, this sensor is back and reading again. This flat line may have been fr…" at bounding box center [470, 212] width 716 height 26
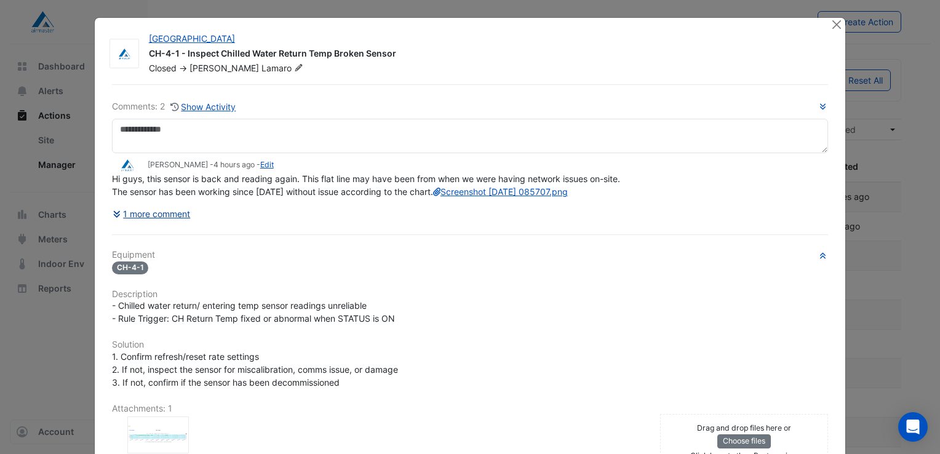
click at [175, 225] on button "1 more comment" at bounding box center [151, 214] width 79 height 22
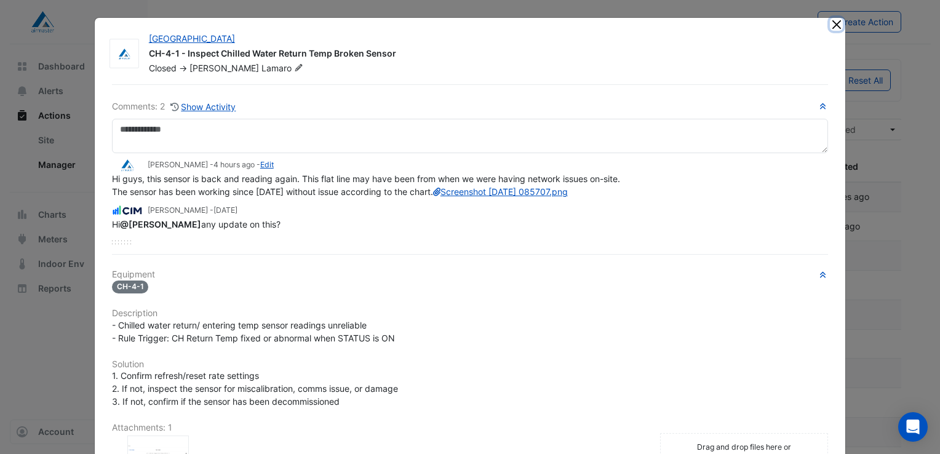
click at [831, 26] on button "Close" at bounding box center [836, 24] width 13 height 13
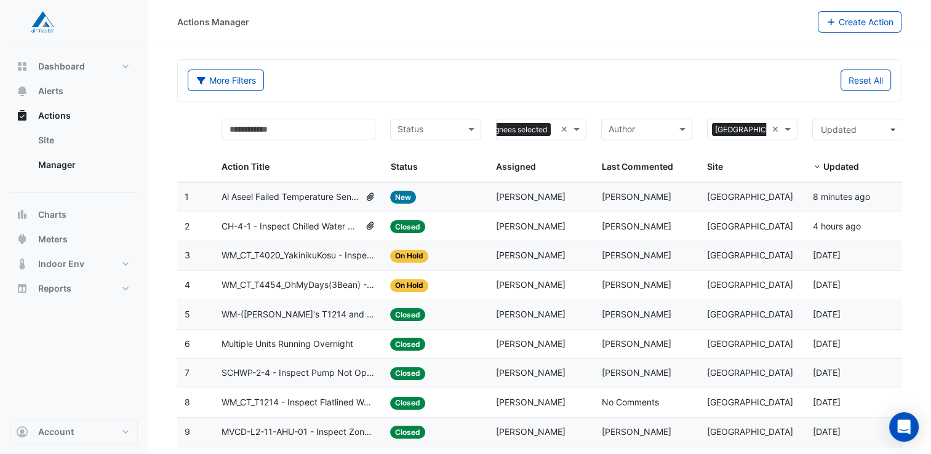
click at [311, 262] on datatable-body-cell "Action Title: WM_CT_T4020_YakinikuKosu - Inspect Flatlined Water Sub-Meter" at bounding box center [298, 255] width 169 height 29
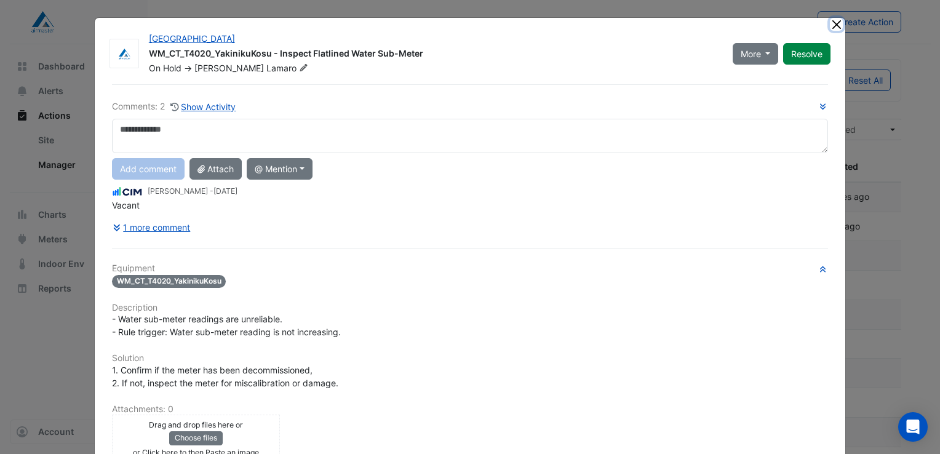
click at [832, 26] on button "Close" at bounding box center [836, 24] width 13 height 13
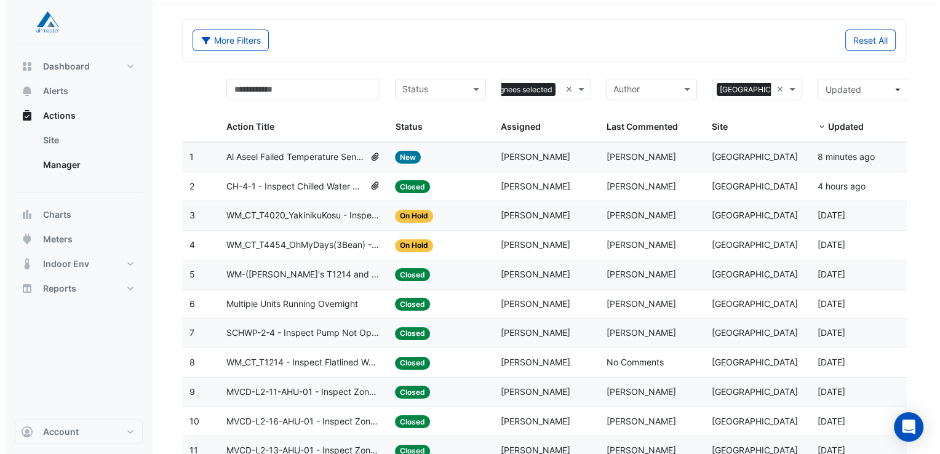
scroll to position [123, 0]
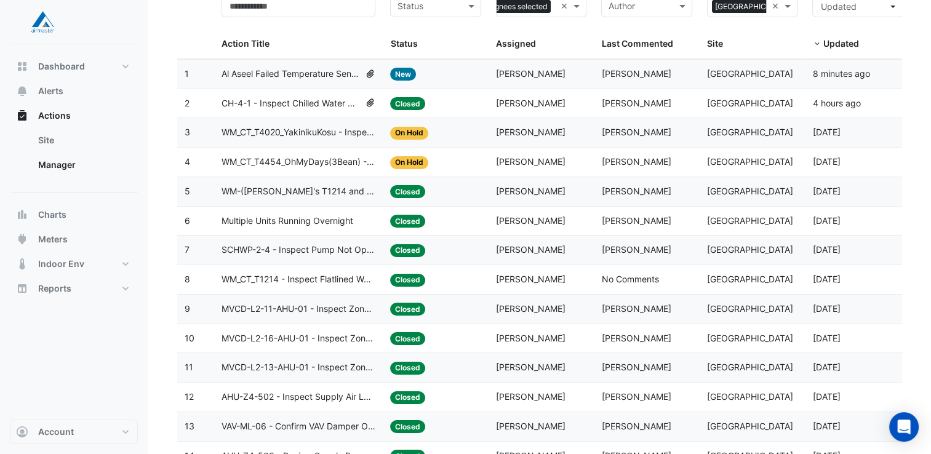
click at [337, 188] on span "WM-([PERSON_NAME]'s T1214 and Passiontree T373)- Inspect Flatlined Water Meter" at bounding box center [298, 192] width 154 height 14
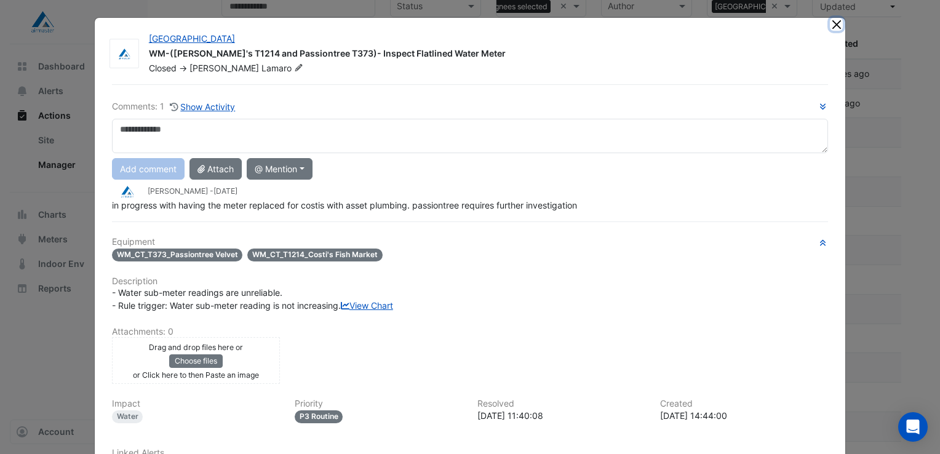
click at [832, 26] on button "Close" at bounding box center [836, 24] width 13 height 13
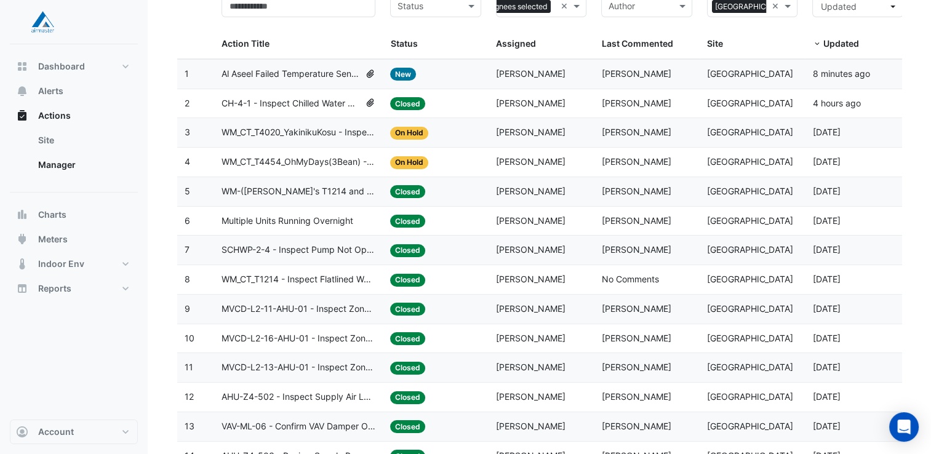
click at [325, 221] on span "Multiple Units Running Overnight" at bounding box center [287, 221] width 132 height 14
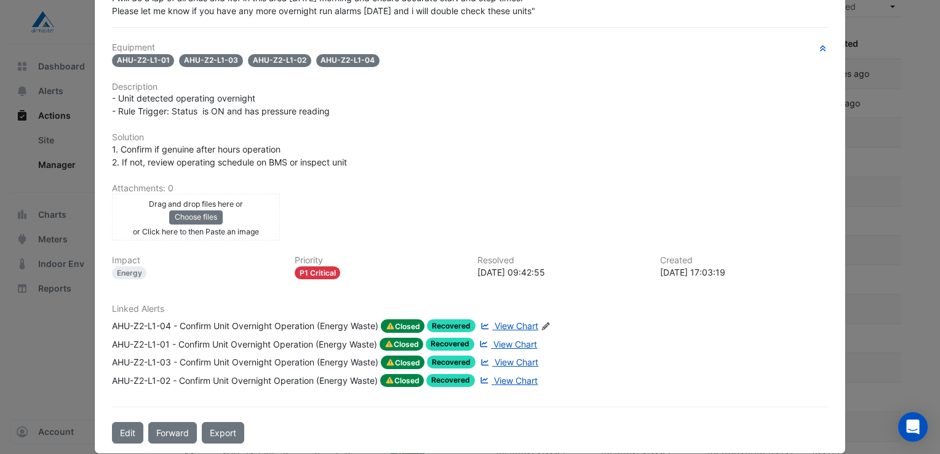
scroll to position [257, 0]
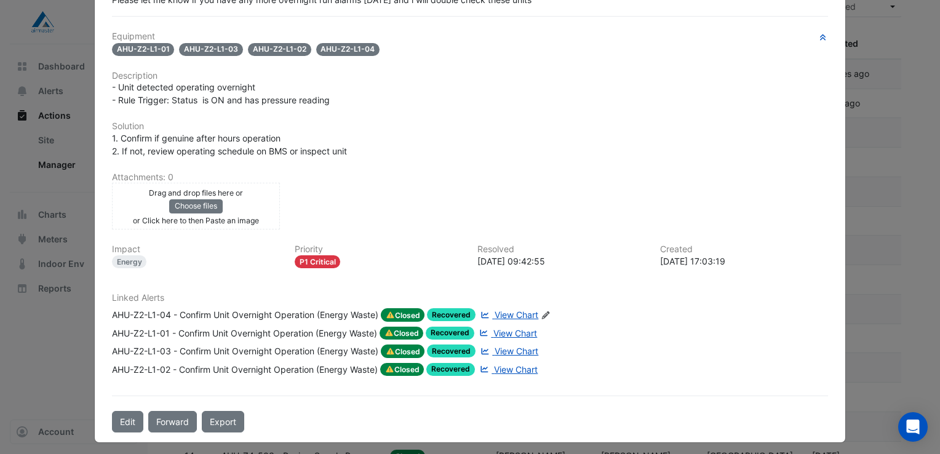
click at [493, 156] on div "Equipment AHU-Z2-L1-01 AHU-Z2-L1-03 AHU-Z2-L1-02 AHU-Z2-L1-04 Description - Uni…" at bounding box center [470, 208] width 716 height 354
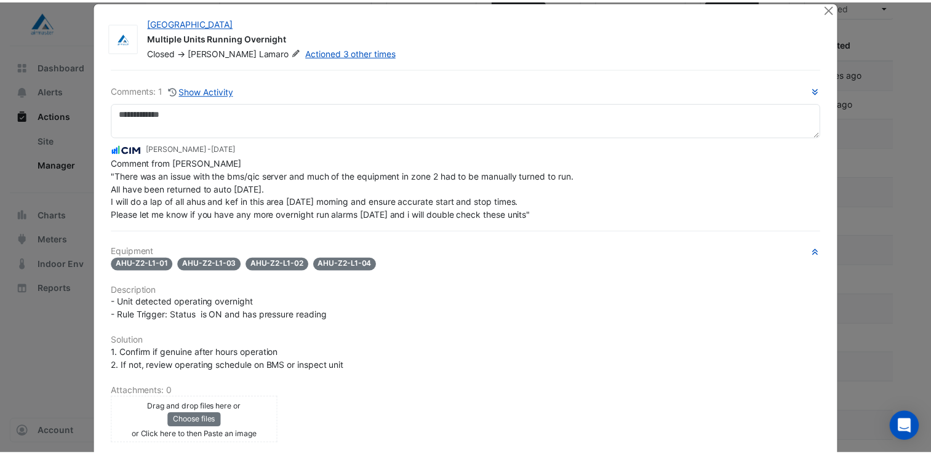
scroll to position [0, 0]
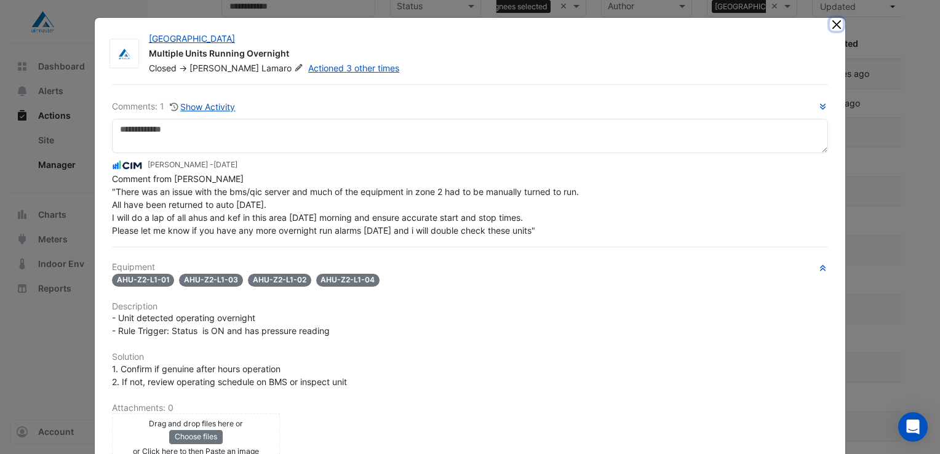
click at [830, 22] on button "Close" at bounding box center [836, 24] width 13 height 13
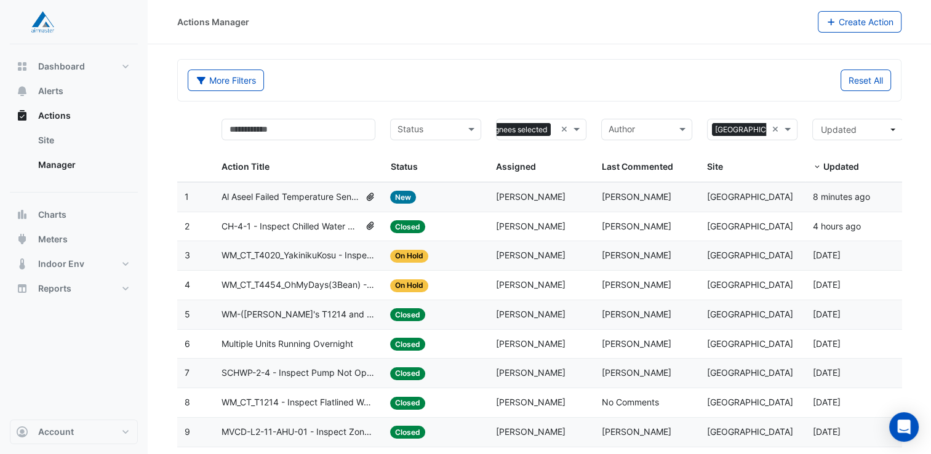
click at [449, 127] on input "text" at bounding box center [428, 131] width 63 height 14
click at [434, 171] on span "In Progress" at bounding box center [424, 173] width 46 height 10
click at [468, 128] on span at bounding box center [472, 129] width 15 height 14
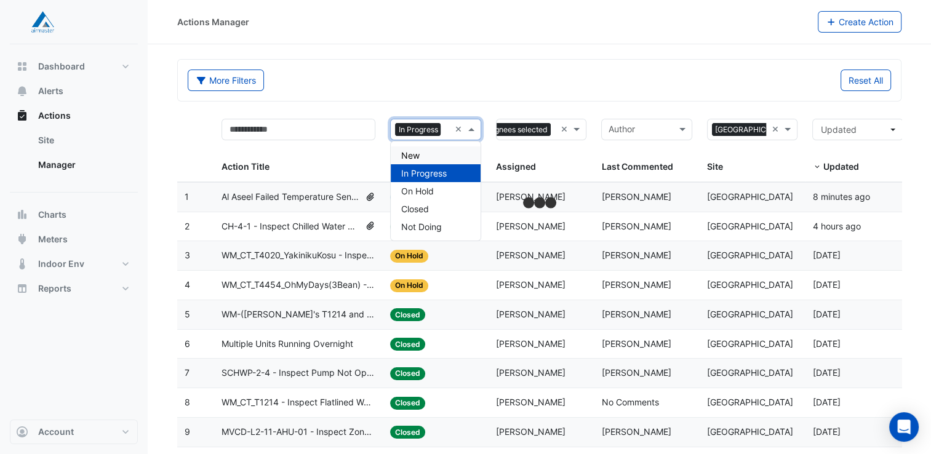
click at [423, 156] on div "New" at bounding box center [436, 155] width 90 height 18
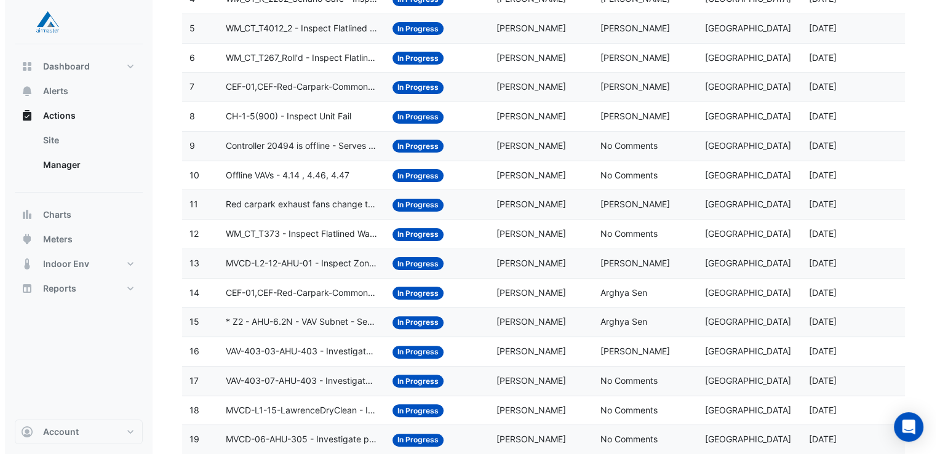
scroll to position [308, 0]
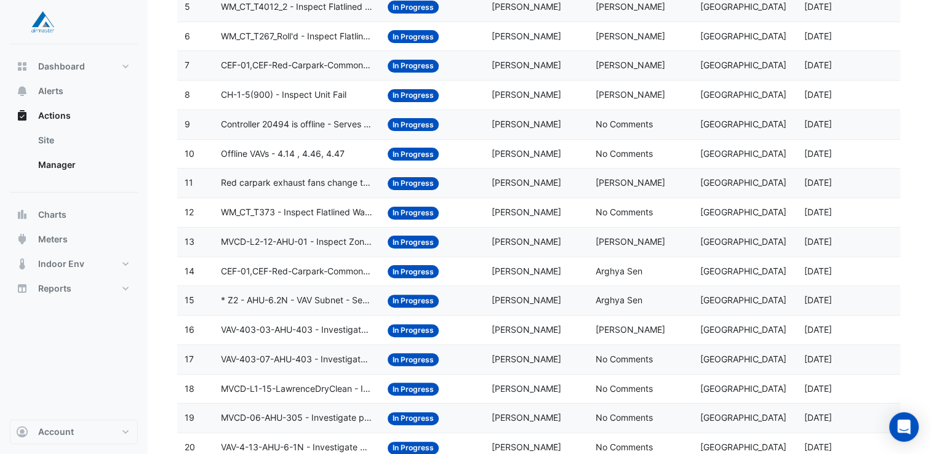
click at [318, 269] on span "CEF-01,CEF-Red-Carpark-Common - Inspect Carpark CO [GEOGRAPHIC_DATA]" at bounding box center [297, 272] width 152 height 14
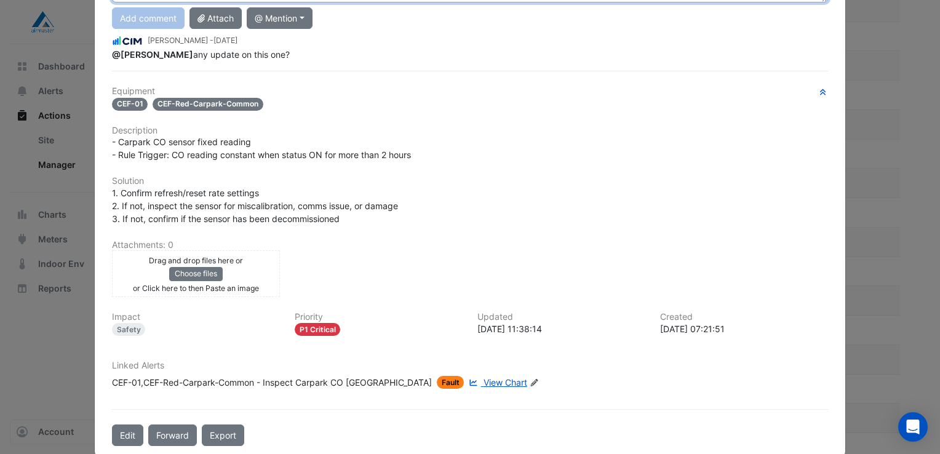
scroll to position [165, 0]
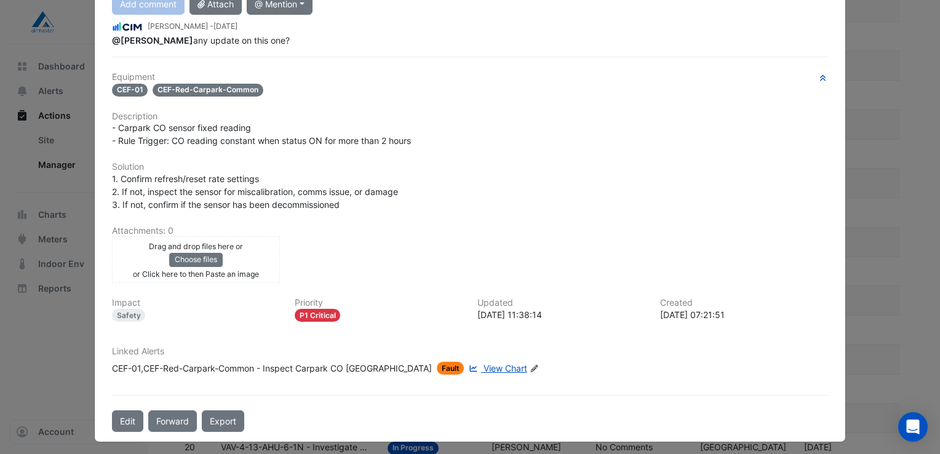
click at [484, 363] on span "View Chart" at bounding box center [506, 368] width 44 height 10
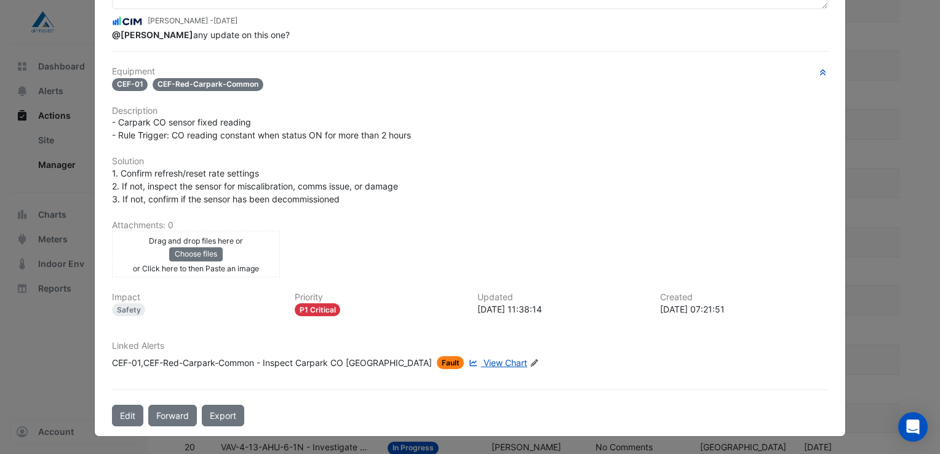
scroll to position [138, 0]
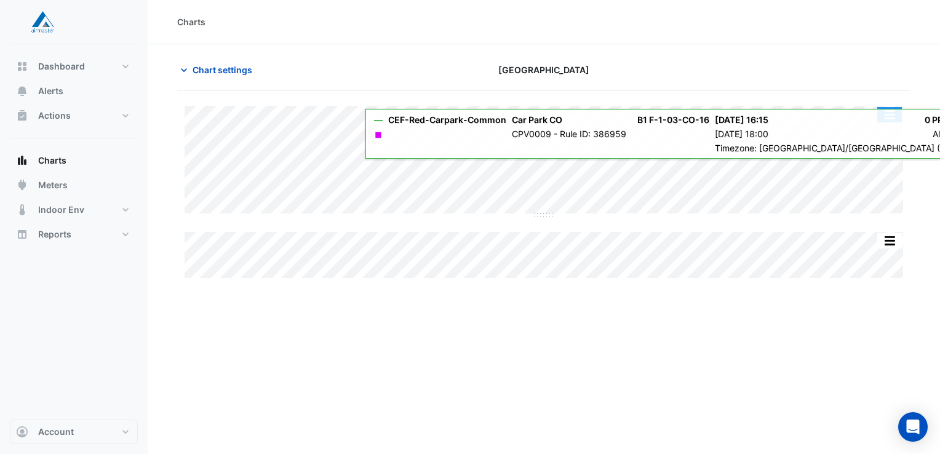
click at [893, 115] on button "button" at bounding box center [889, 114] width 25 height 15
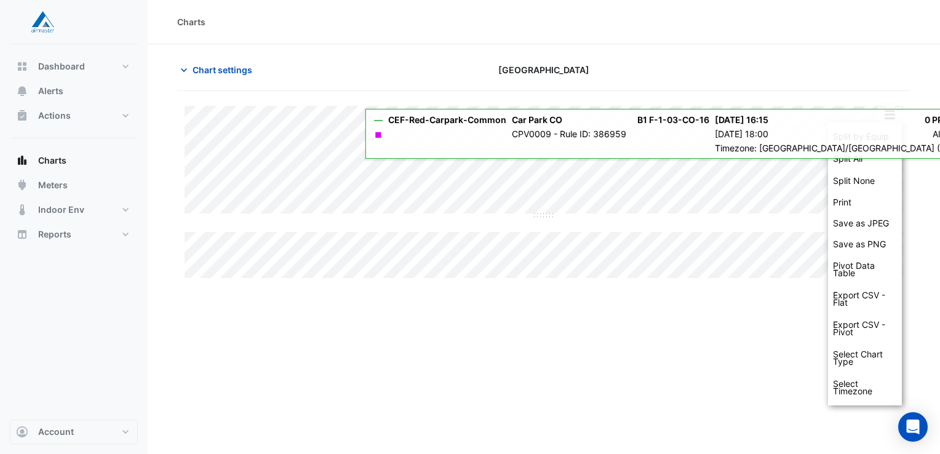
click at [848, 62] on div at bounding box center [793, 70] width 249 height 22
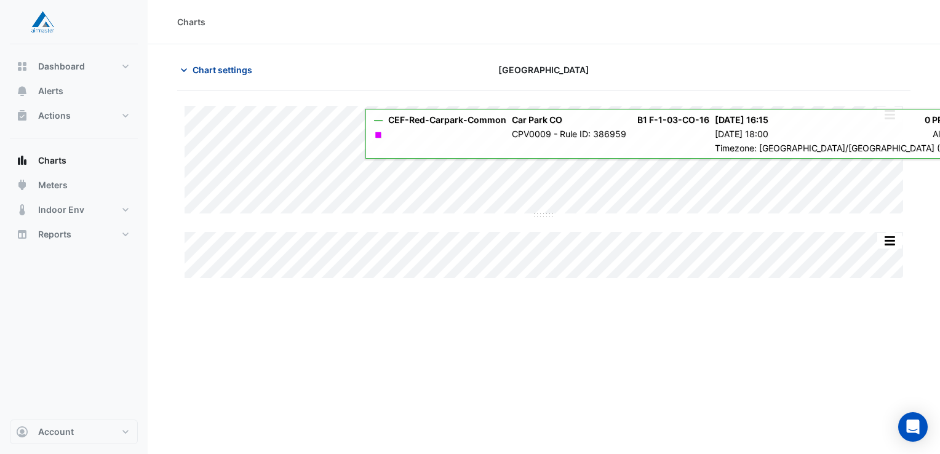
click at [236, 67] on span "Chart settings" at bounding box center [223, 69] width 60 height 13
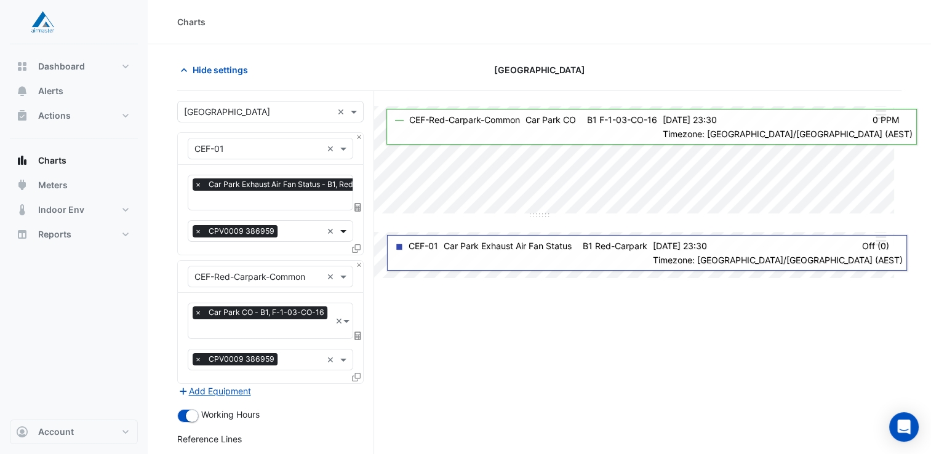
click at [345, 229] on span at bounding box center [344, 231] width 15 height 13
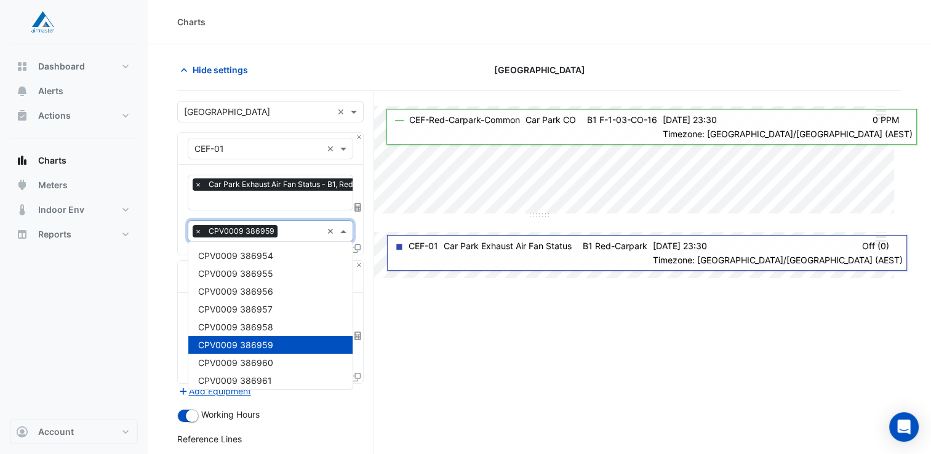
click at [343, 229] on span at bounding box center [344, 231] width 15 height 13
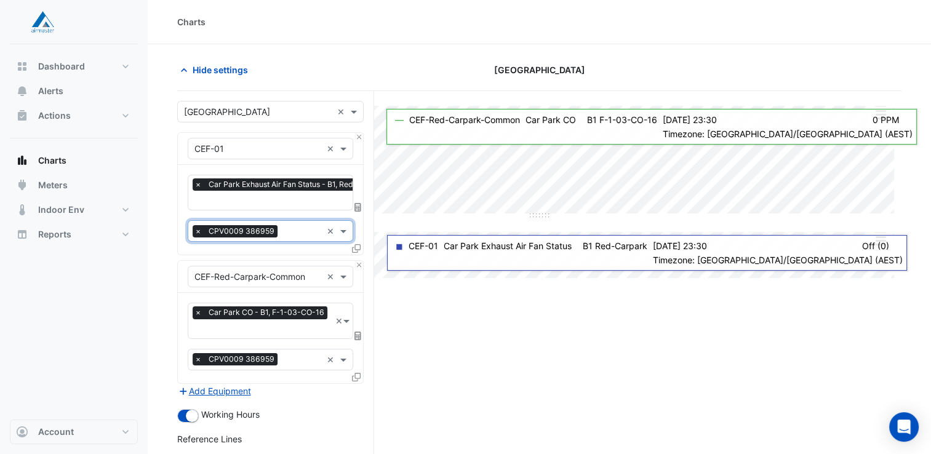
click at [338, 186] on span "Car Park Exhaust Air Fan Status - B1, Red-Carpark" at bounding box center [296, 184] width 183 height 12
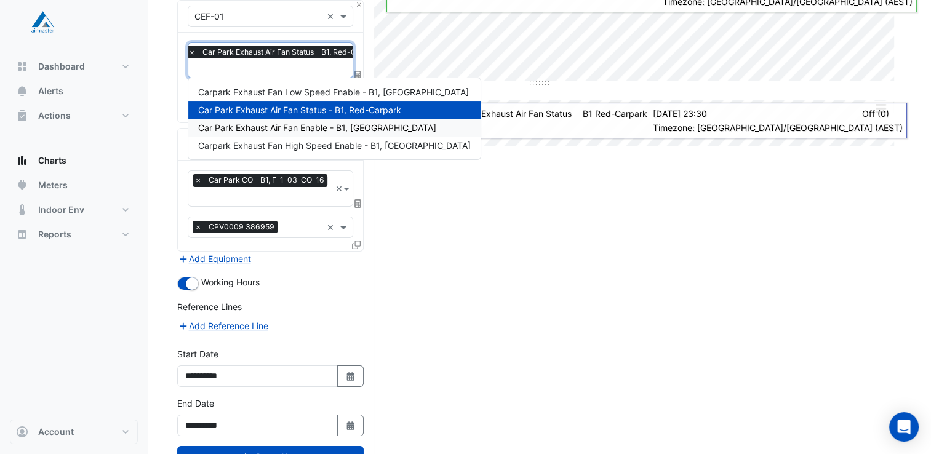
scroll to position [111, 0]
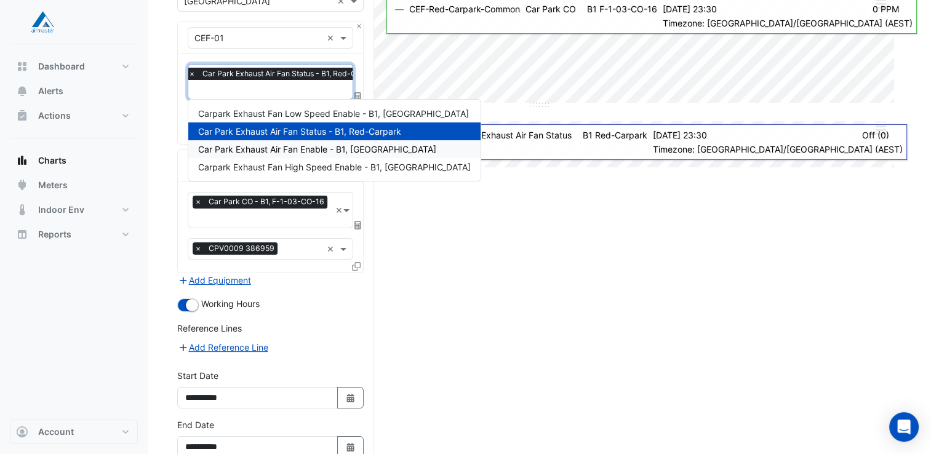
click at [428, 227] on div "Split by Equip Split All Split None Print Save as JPEG Save as PNG Pivot Data T…" at bounding box center [539, 251] width 724 height 543
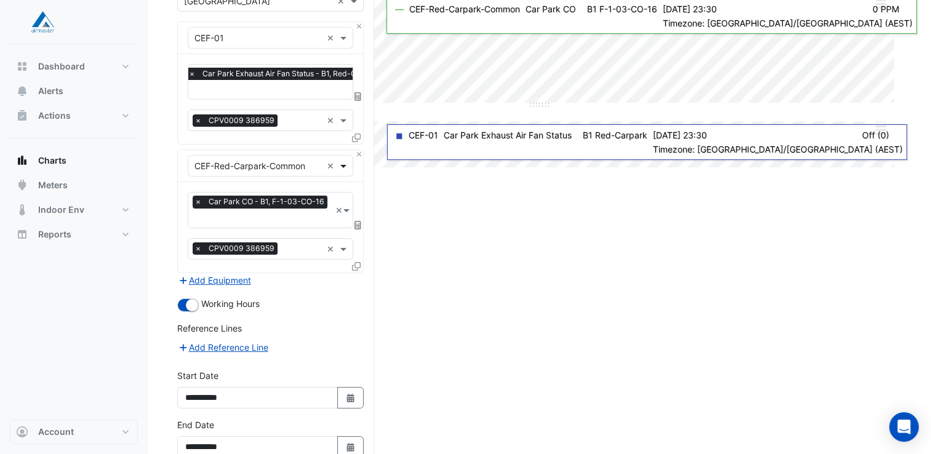
click at [345, 164] on span at bounding box center [344, 165] width 15 height 13
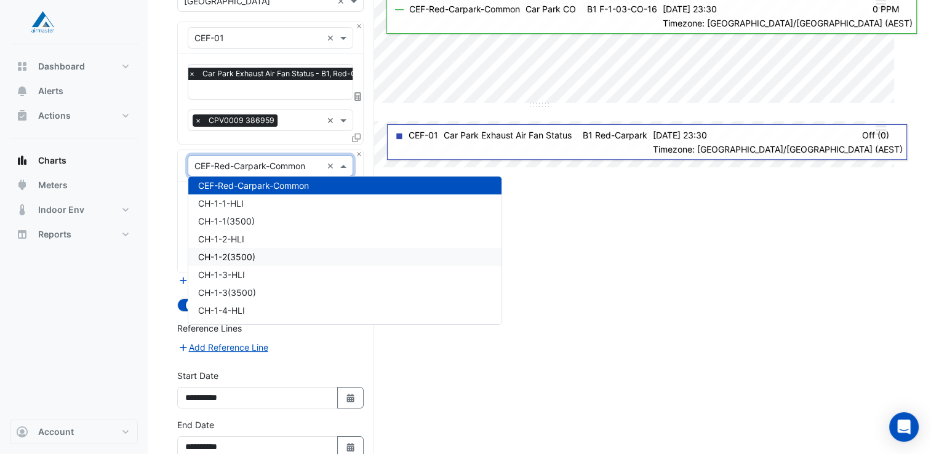
scroll to position [764, 0]
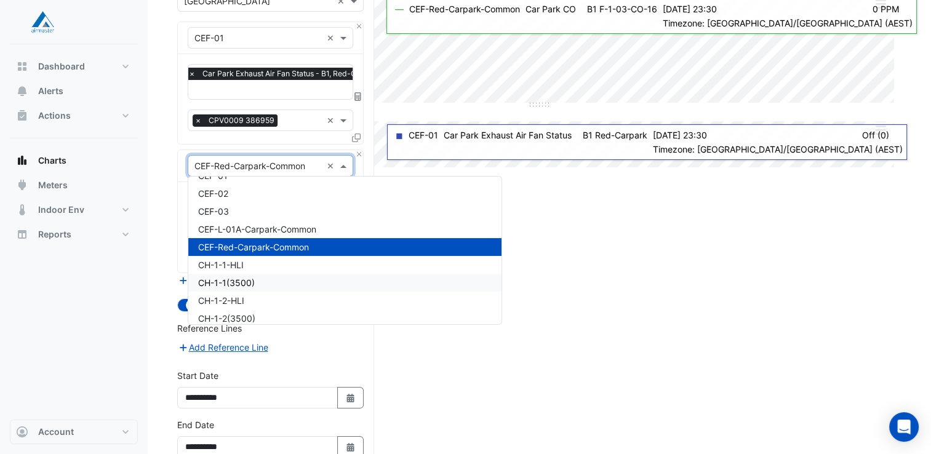
click at [613, 260] on div "Split by Equip Split All Split None Print Save as JPEG Save as PNG Pivot Data T…" at bounding box center [539, 251] width 724 height 543
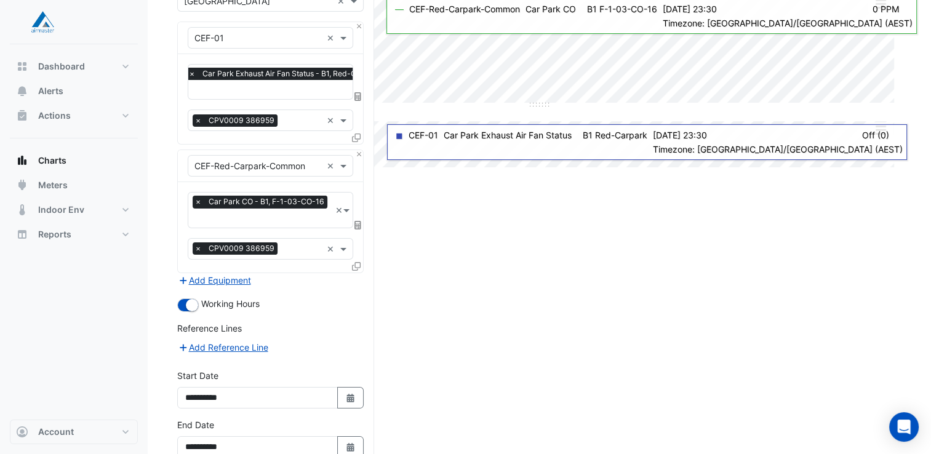
click at [314, 249] on input "text" at bounding box center [301, 250] width 39 height 13
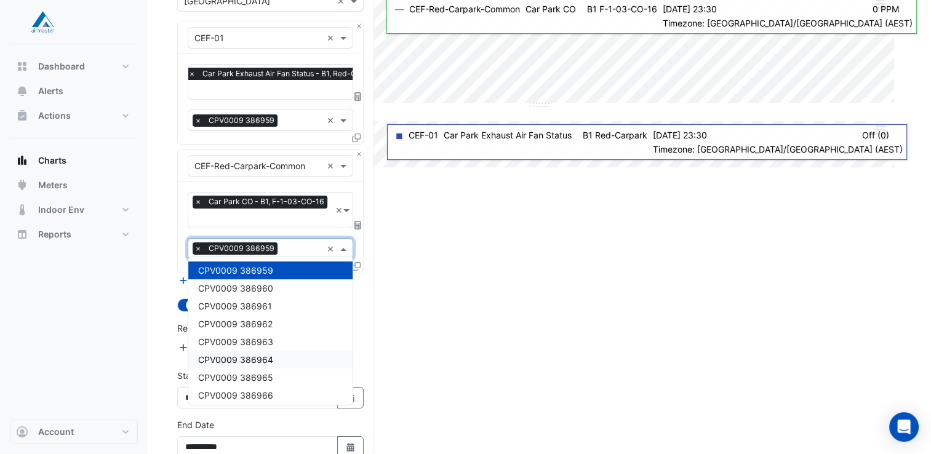
scroll to position [514, 0]
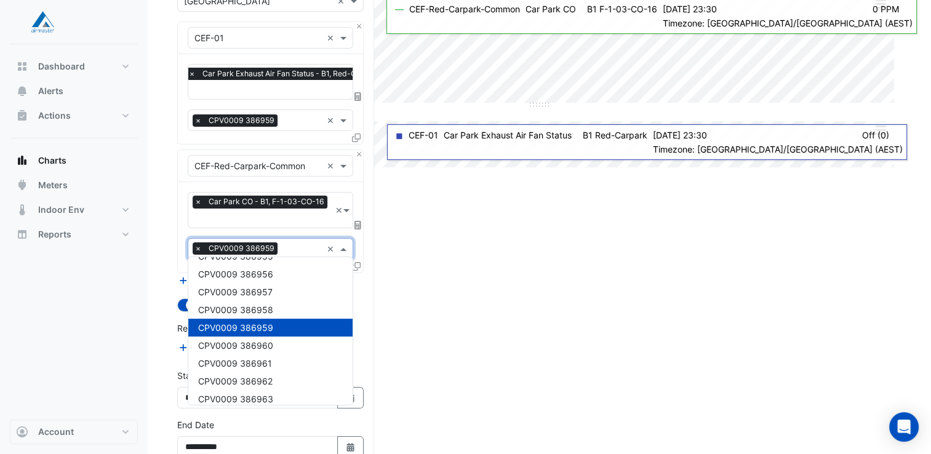
click at [570, 285] on div "Split by Equip Split All Split None Print Save as JPEG Save as PNG Pivot Data T…" at bounding box center [539, 251] width 724 height 543
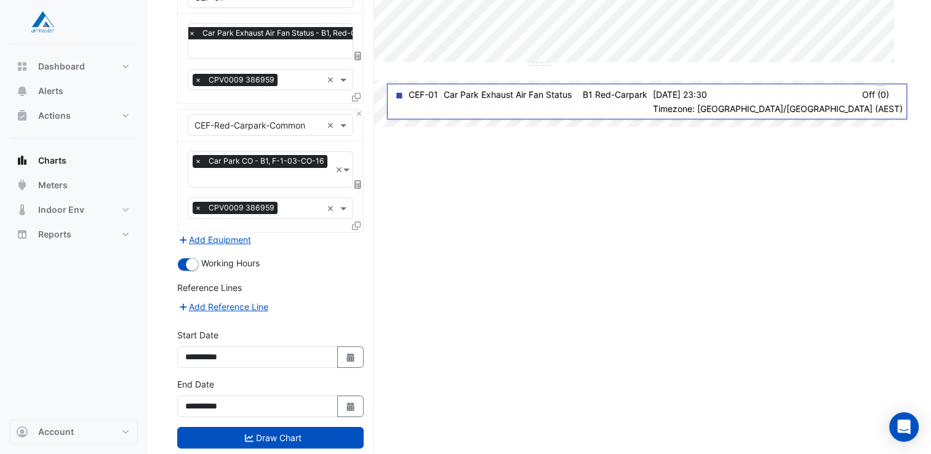
scroll to position [172, 0]
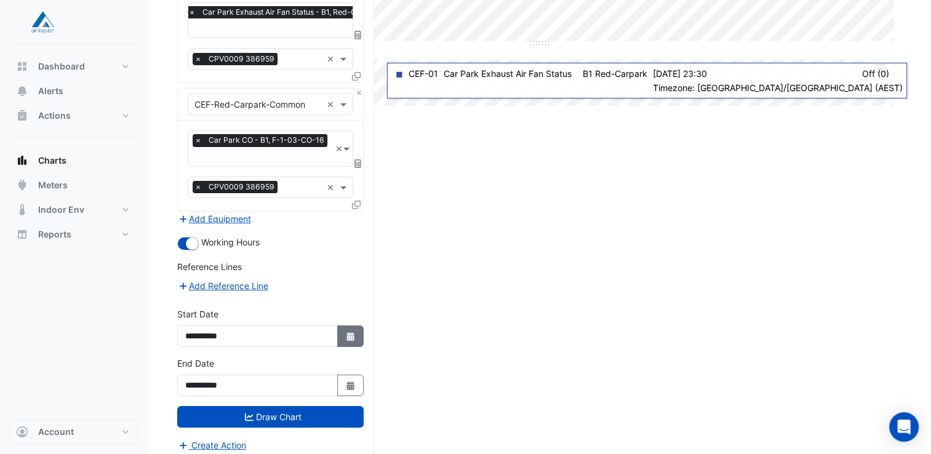
click at [347, 332] on icon "button" at bounding box center [349, 336] width 7 height 9
select select "*"
select select "****"
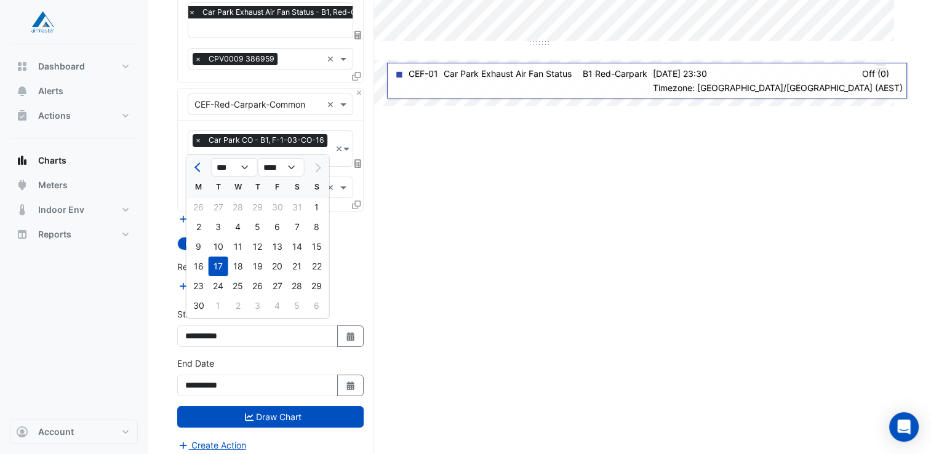
click at [381, 306] on div "Split by Equip Split All Split None Print Save as JPEG Save as PNG Pivot Data T…" at bounding box center [539, 190] width 724 height 543
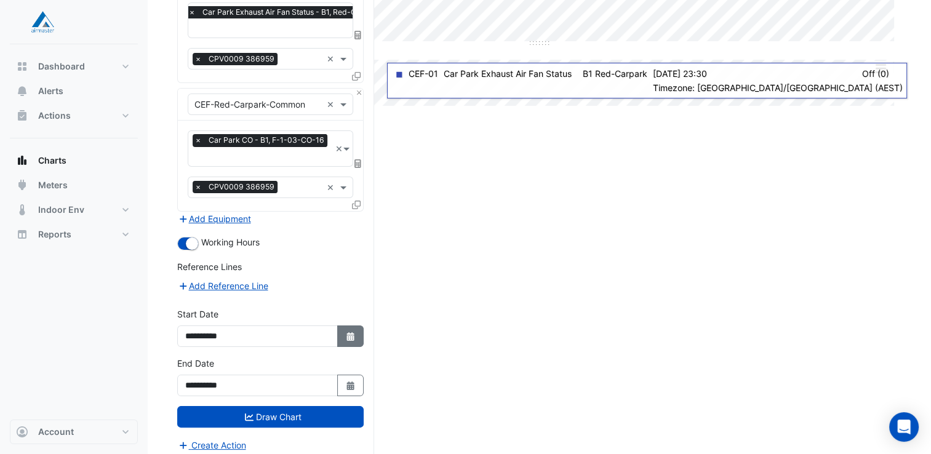
click at [353, 332] on icon "button" at bounding box center [349, 336] width 7 height 9
select select "*"
select select "****"
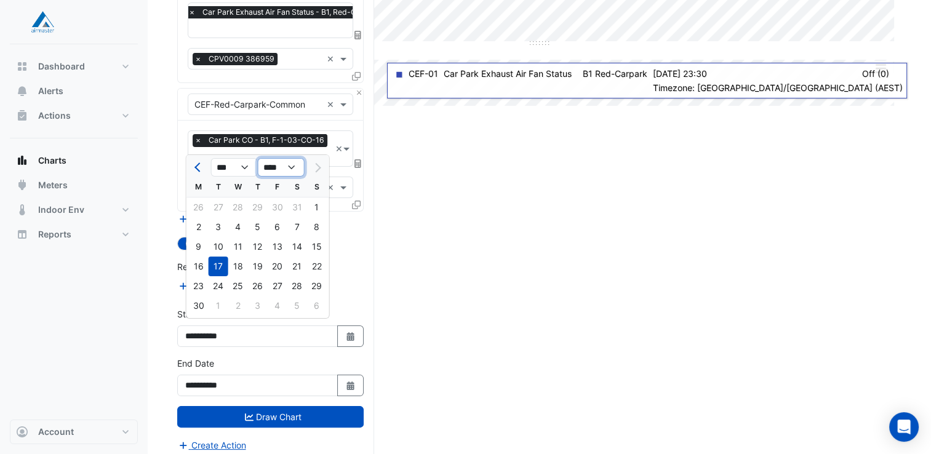
click at [287, 168] on select "**** **** **** **** **** **** **** **** **** **** ****" at bounding box center [281, 167] width 47 height 18
click at [258, 158] on select "**** **** **** **** **** **** **** **** **** **** ****" at bounding box center [281, 167] width 47 height 18
click at [242, 170] on select "*** *** *** *** *** ***" at bounding box center [234, 167] width 47 height 18
click at [211, 158] on select "*** *** *** *** *** ***" at bounding box center [234, 167] width 47 height 18
click at [315, 207] on div "1" at bounding box center [317, 207] width 20 height 20
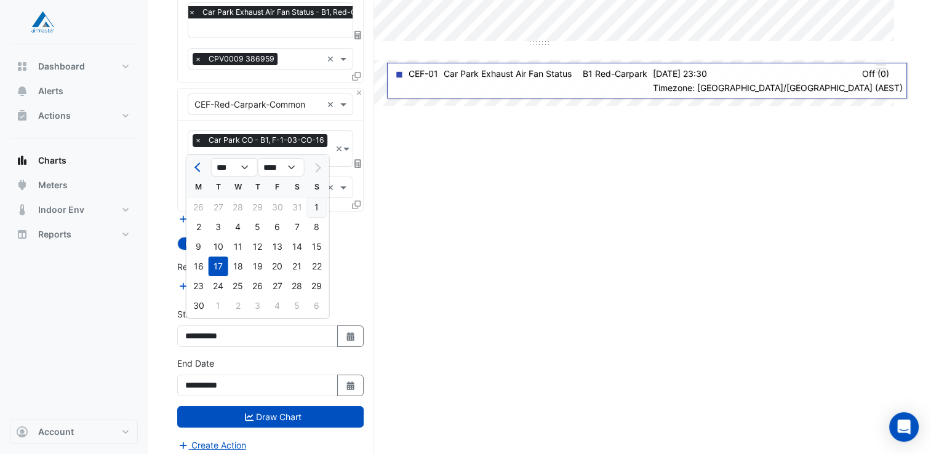
type input "**********"
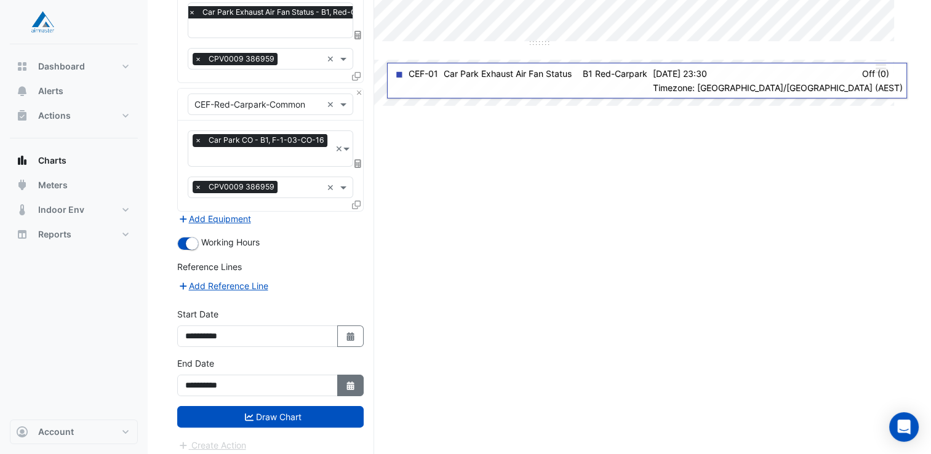
click at [356, 375] on button "Select Date" at bounding box center [350, 386] width 27 height 22
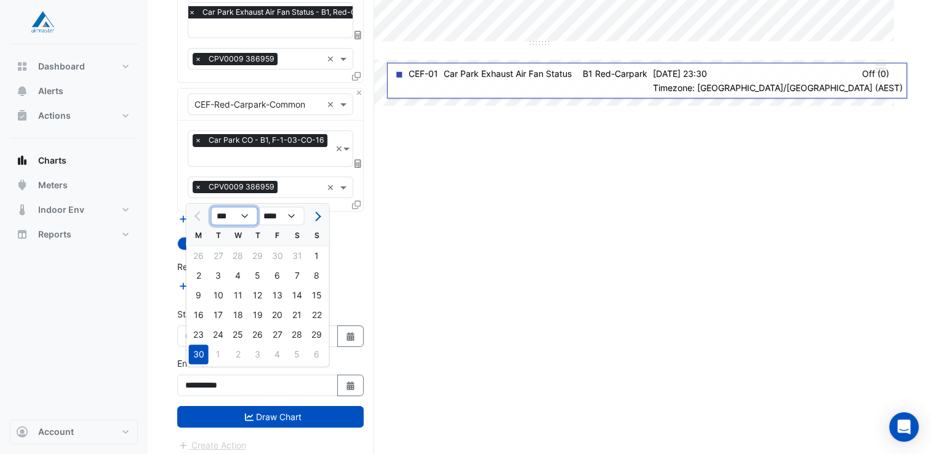
drag, startPoint x: 241, startPoint y: 216, endPoint x: 241, endPoint y: 226, distance: 9.9
click at [241, 216] on select "*** *** *** *** *** *** ***" at bounding box center [234, 216] width 47 height 18
select select "*"
click at [211, 207] on select "*** *** *** *** *** *** ***" at bounding box center [234, 216] width 47 height 18
click at [257, 316] on div "21" at bounding box center [258, 315] width 20 height 20
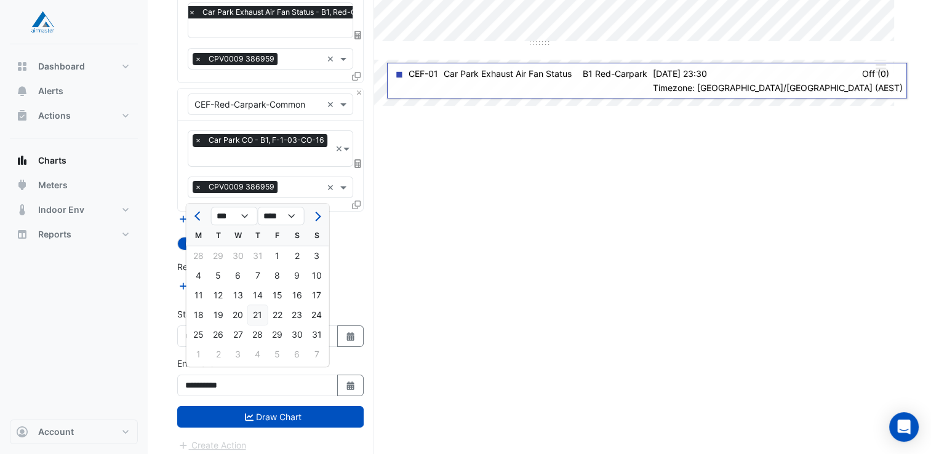
type input "**********"
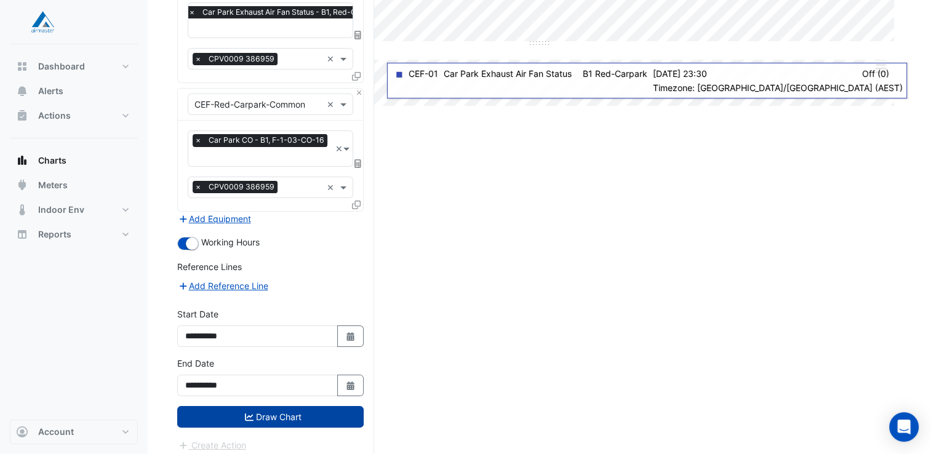
click at [303, 417] on button "Draw Chart" at bounding box center [270, 417] width 186 height 22
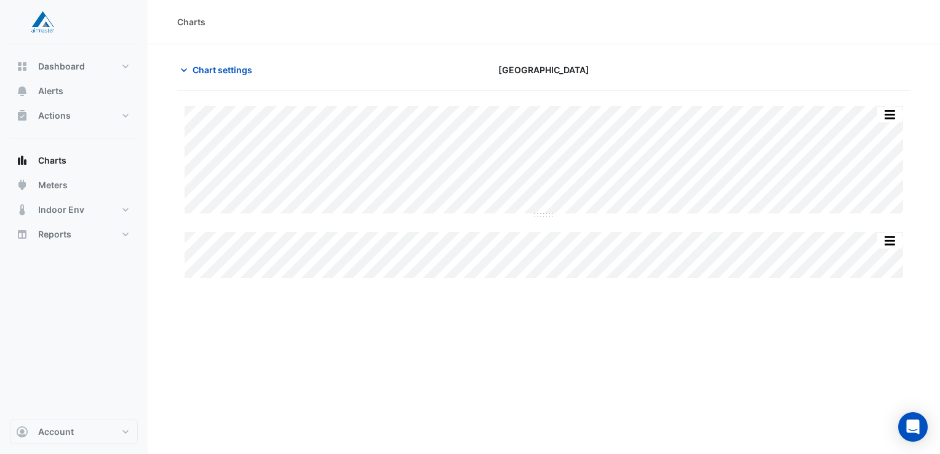
click at [738, 259] on div "Print Save as JPEG Save as PNG ◼ CPV0009 - Rule ID: 386959 Sun 10-Aug-2025 18:0…" at bounding box center [543, 192] width 733 height 172
click at [236, 70] on span "Chart settings" at bounding box center [223, 69] width 60 height 13
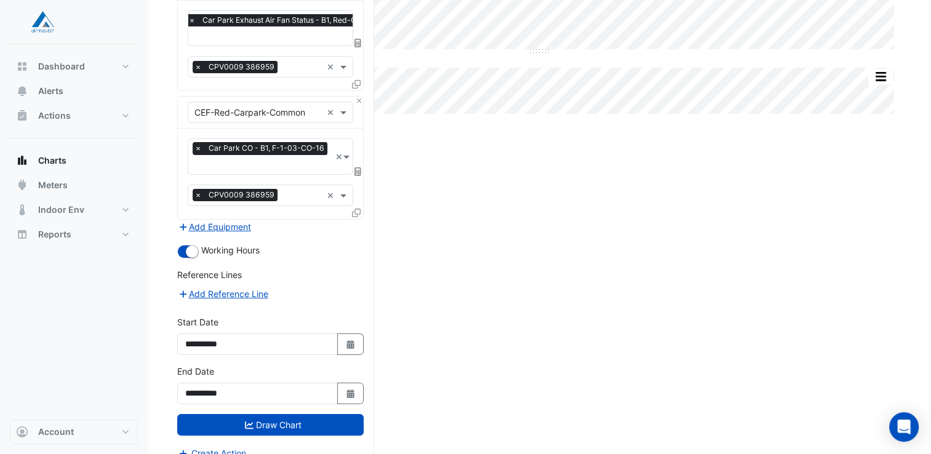
scroll to position [172, 0]
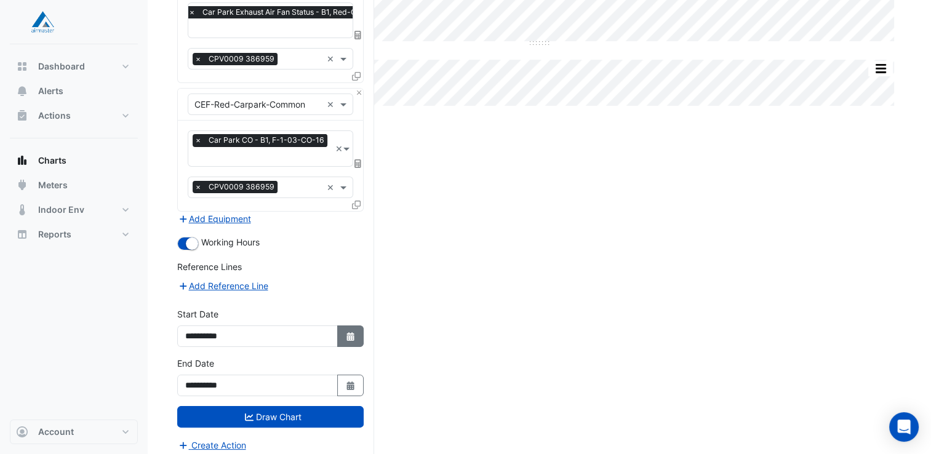
click at [357, 333] on button "Select Date" at bounding box center [350, 336] width 27 height 22
select select "*"
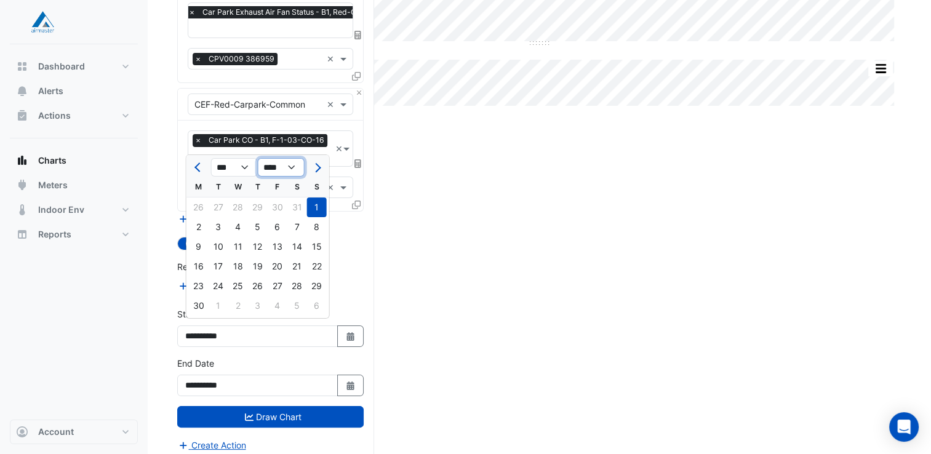
drag, startPoint x: 288, startPoint y: 169, endPoint x: 287, endPoint y: 178, distance: 8.7
click at [288, 169] on select "**** **** **** **** **** **** **** **** **** **** ****" at bounding box center [281, 167] width 47 height 18
select select "****"
click at [258, 158] on select "**** **** **** **** **** **** **** **** **** **** ****" at bounding box center [281, 167] width 47 height 18
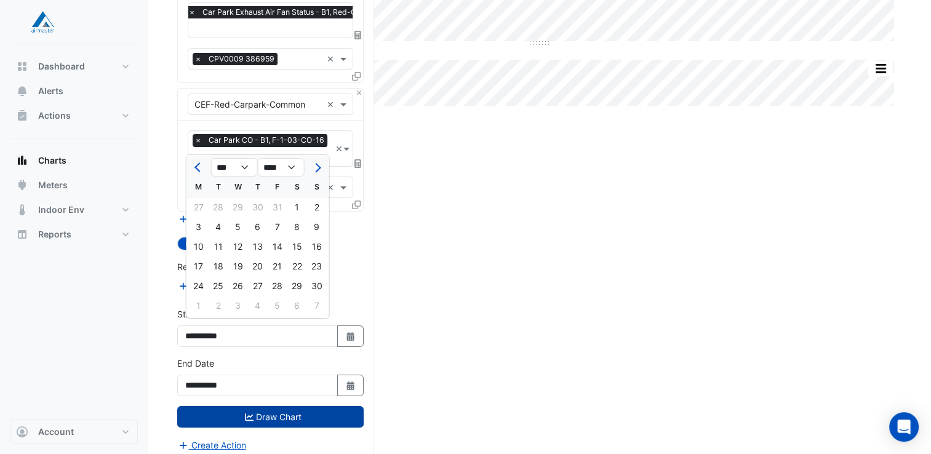
click at [320, 415] on button "Draw Chart" at bounding box center [270, 417] width 186 height 22
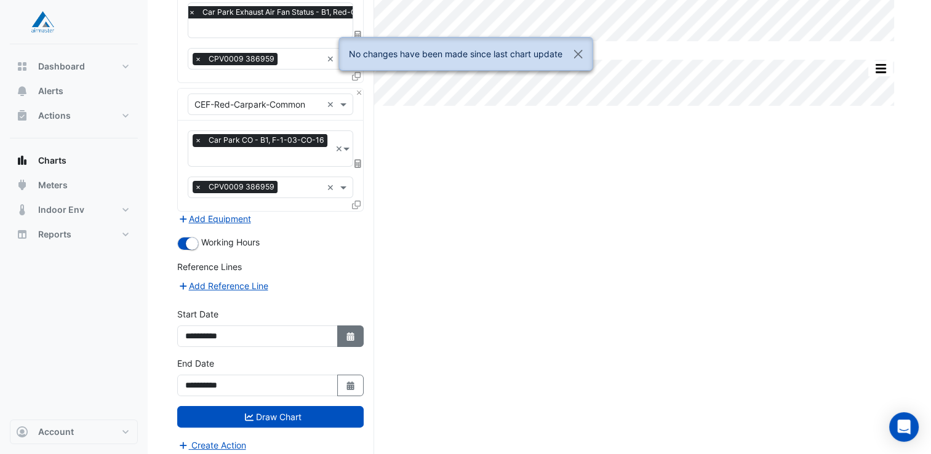
click at [362, 325] on button "Select Date" at bounding box center [350, 336] width 27 height 22
select select "*"
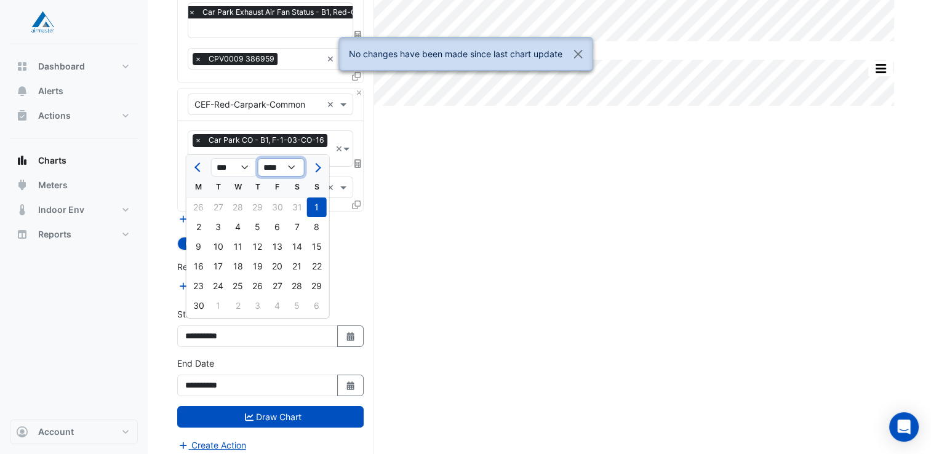
click at [276, 166] on select "**** **** **** **** **** **** **** **** **** **** ****" at bounding box center [281, 167] width 47 height 18
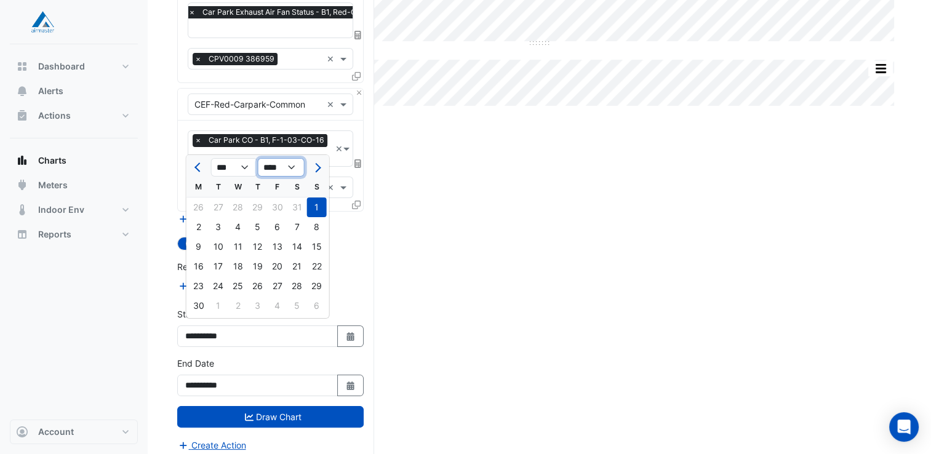
select select "****"
click at [258, 158] on select "**** **** **** **** **** **** **** **** **** **** ****" at bounding box center [281, 167] width 47 height 18
click at [302, 205] on div "1" at bounding box center [297, 207] width 20 height 20
type input "**********"
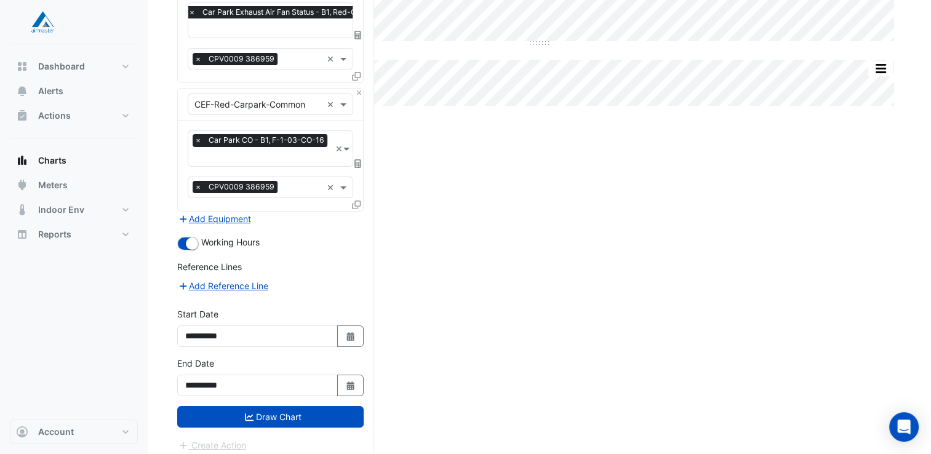
click at [303, 422] on form "Select a Site × Castle Towers × Equipment × CEF-01 × Favourites × Car Park Exha…" at bounding box center [270, 191] width 186 height 524
click at [300, 409] on button "Draw Chart" at bounding box center [270, 417] width 186 height 22
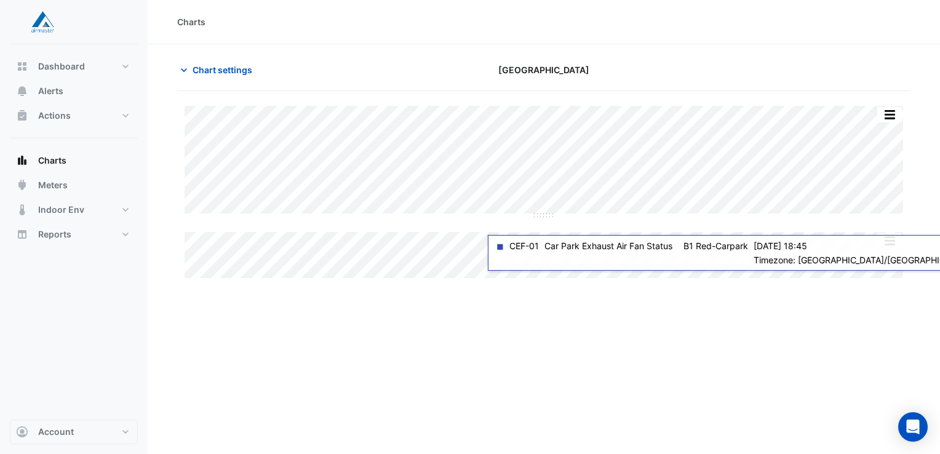
drag, startPoint x: 632, startPoint y: 96, endPoint x: 730, endPoint y: 103, distance: 98.1
click at [730, 103] on div "Split by Equip Split All Split None Print Save as JPEG Save as PNG Pivot Data T…" at bounding box center [543, 185] width 733 height 189
